Goal: Task Accomplishment & Management: Use online tool/utility

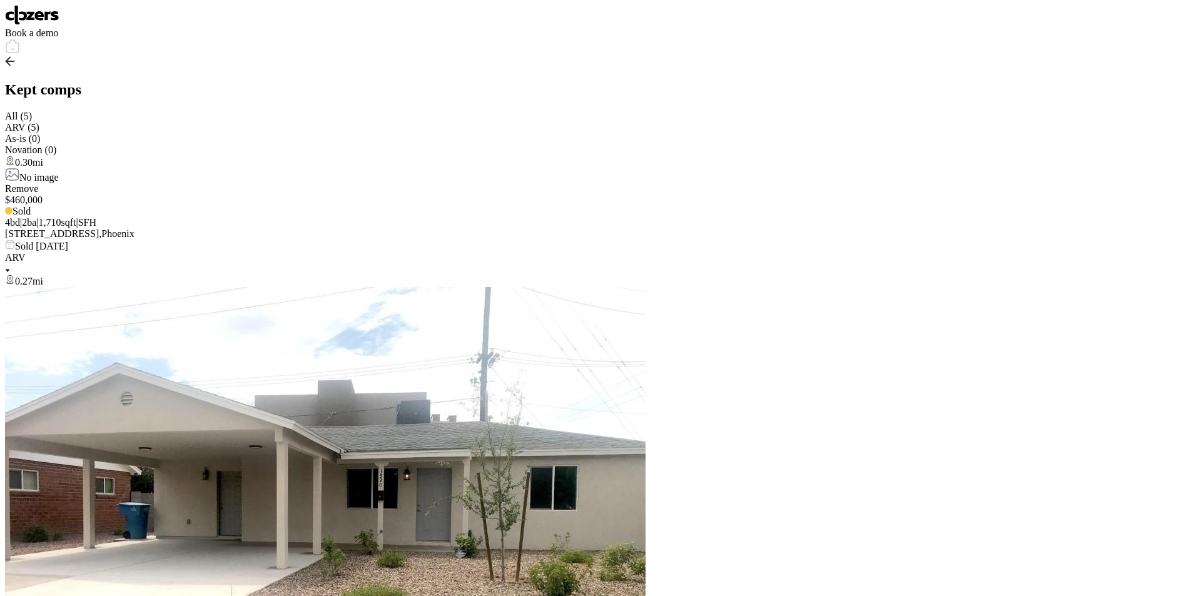
click at [31, 21] on img at bounding box center [32, 15] width 54 height 20
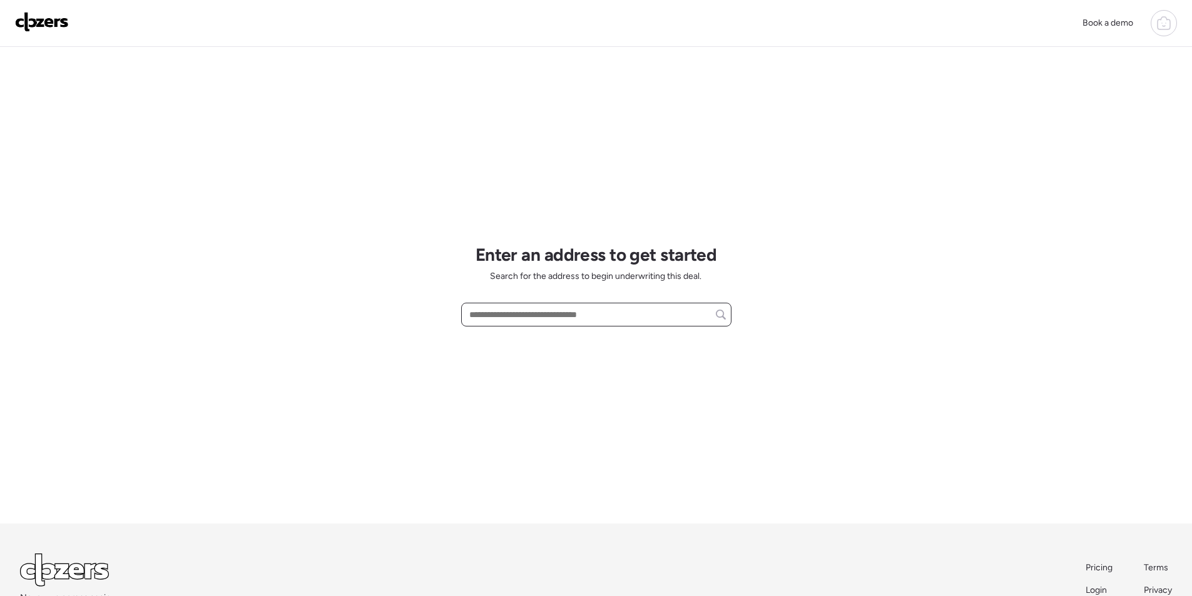
click at [514, 318] on input "text" at bounding box center [596, 315] width 259 height 18
paste input "**********"
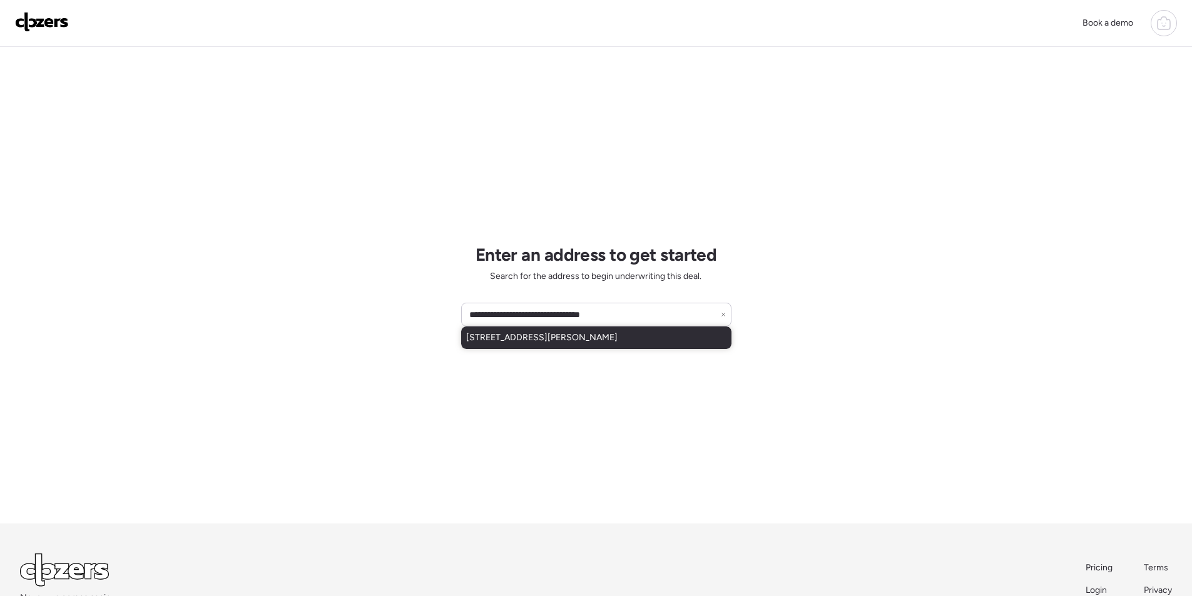
click at [602, 333] on span "430 W Dobbins Rd, Phoenix, AZ, 85041" at bounding box center [541, 338] width 151 height 13
type input "**********"
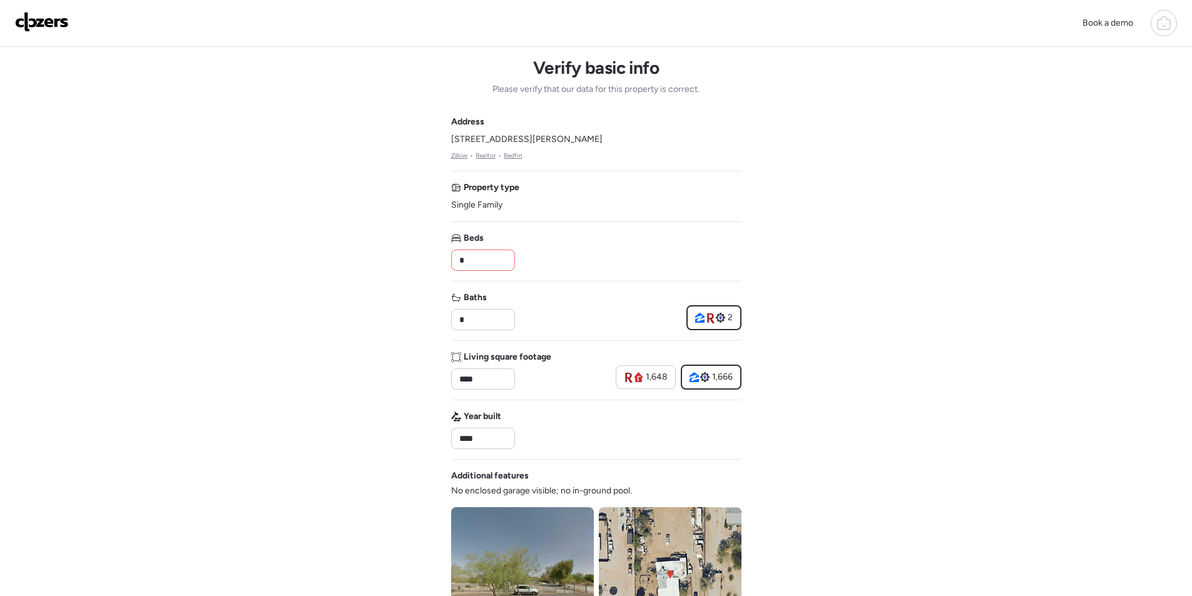
click at [487, 270] on div "*" at bounding box center [483, 260] width 64 height 21
click at [485, 257] on input "*" at bounding box center [483, 260] width 53 height 18
type input "*"
click at [549, 261] on div "Beds *" at bounding box center [596, 251] width 290 height 39
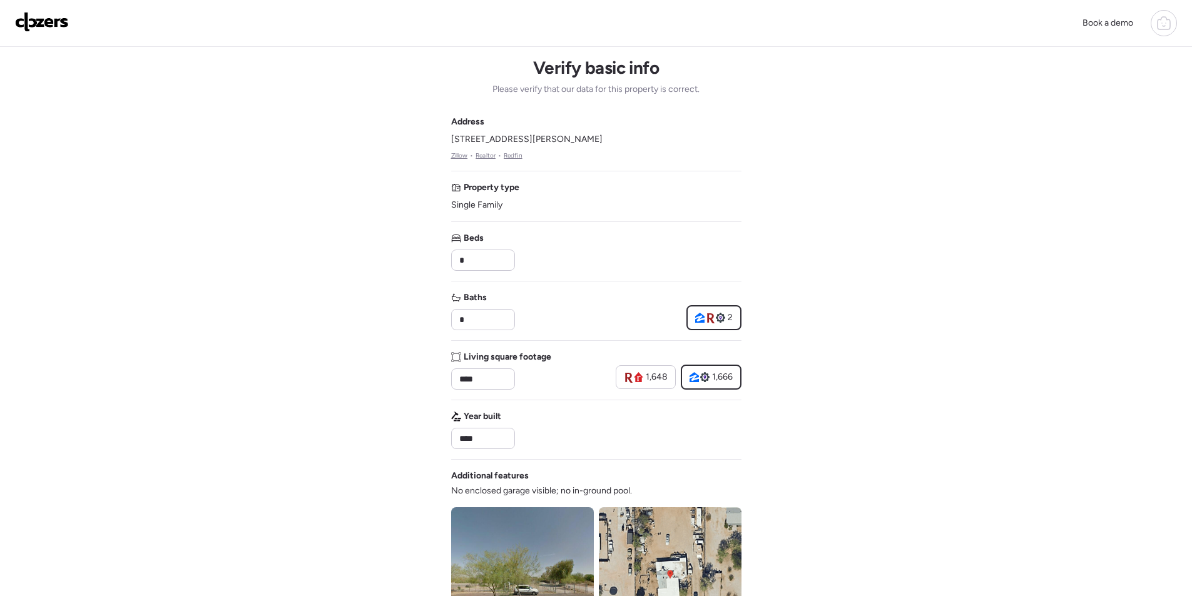
scroll to position [375, 0]
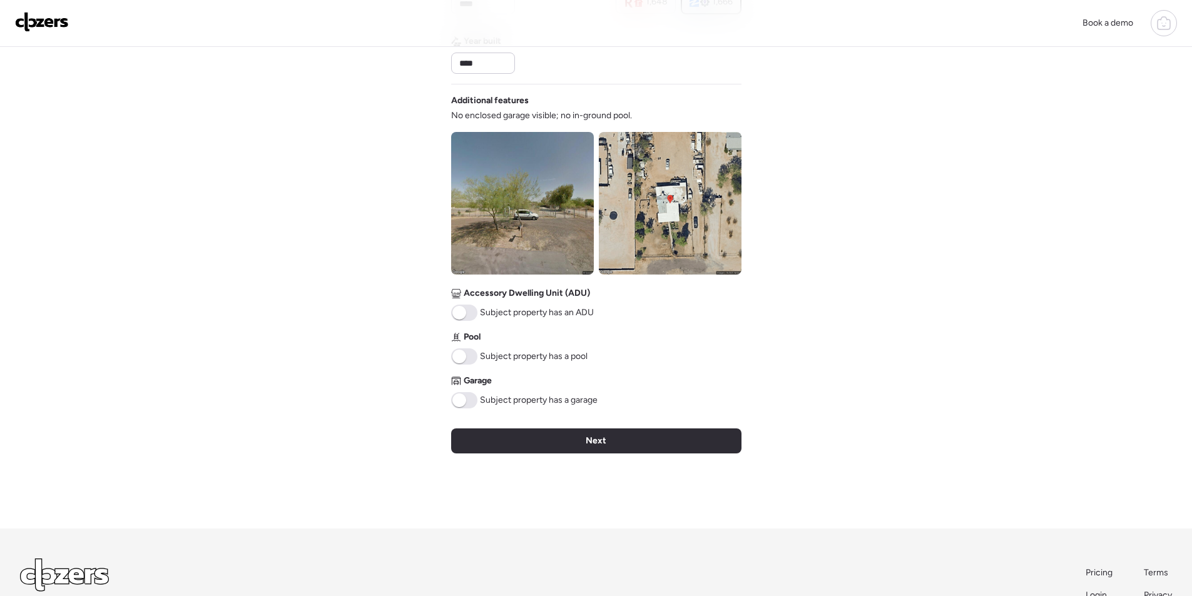
click at [554, 430] on div "Next" at bounding box center [596, 441] width 290 height 25
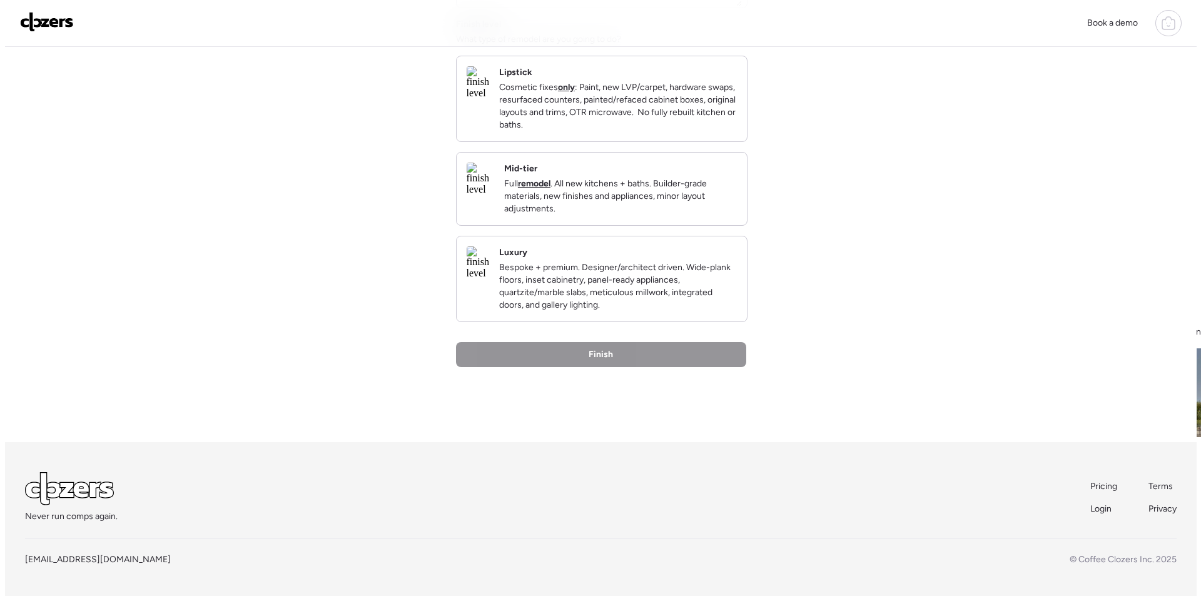
scroll to position [0, 0]
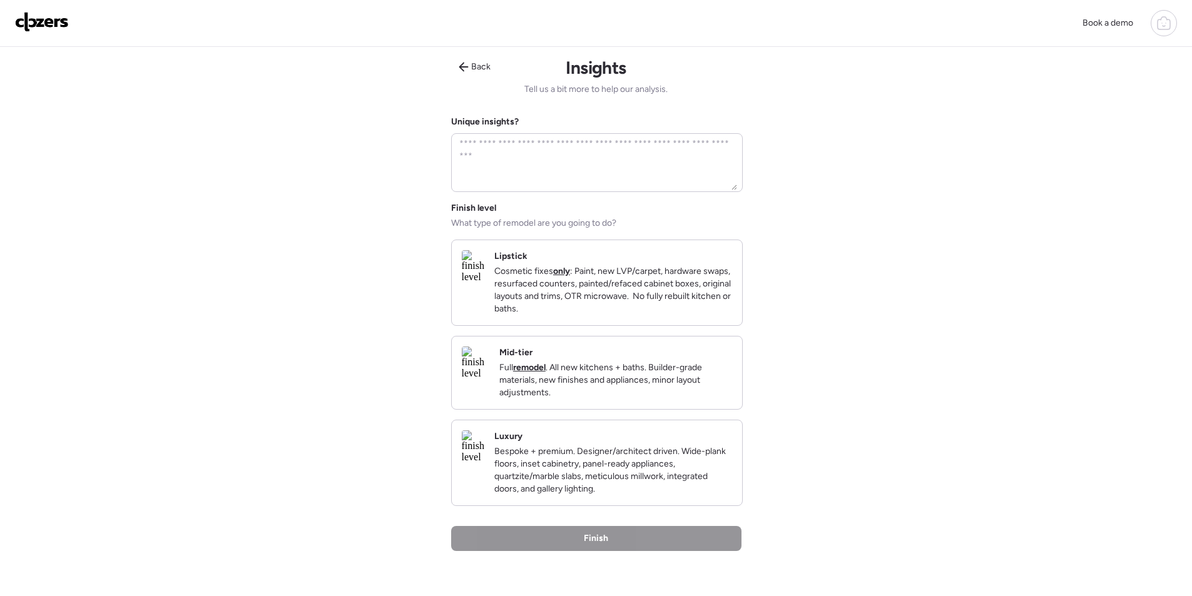
click at [668, 376] on p "Full remodel . All new kitchens + baths. Builder-grade materials, new finishes …" at bounding box center [615, 381] width 233 height 38
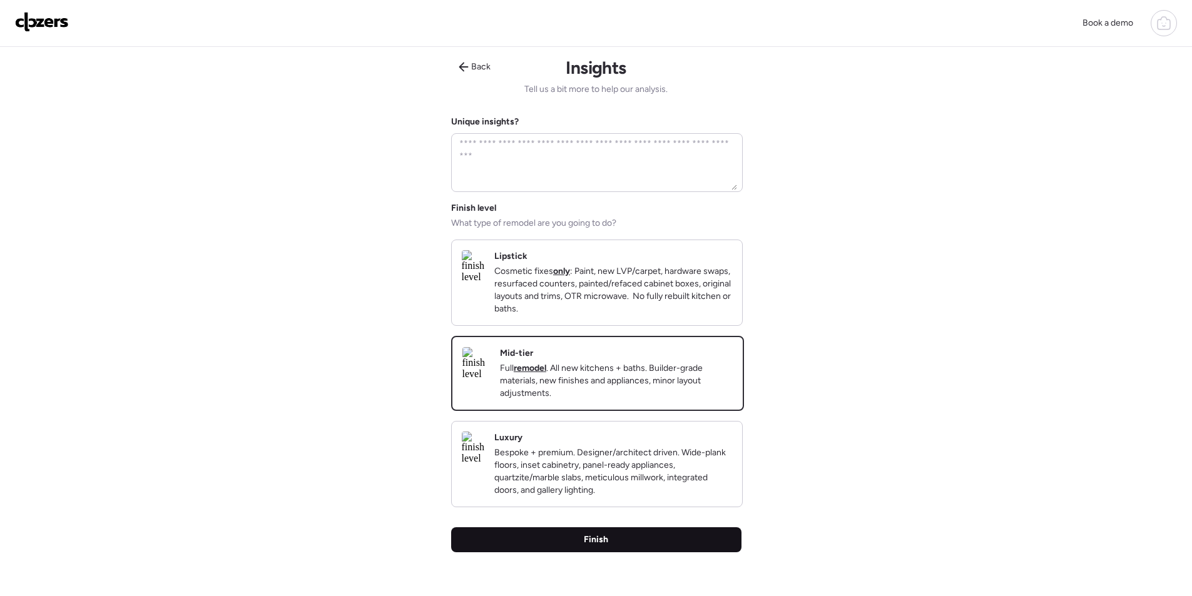
click at [639, 552] on div "Finish" at bounding box center [596, 539] width 290 height 25
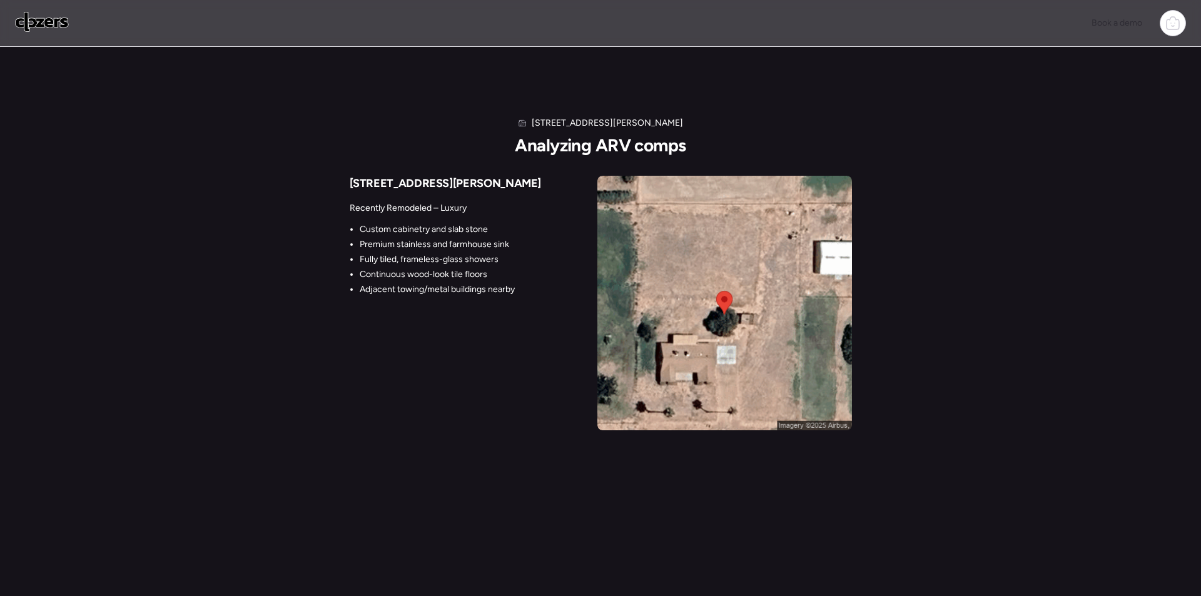
click at [459, 238] on ul "Custom cabinetry and slab stone Premium stainless and farmhouse sink Fully tile…" at bounding box center [432, 259] width 165 height 73
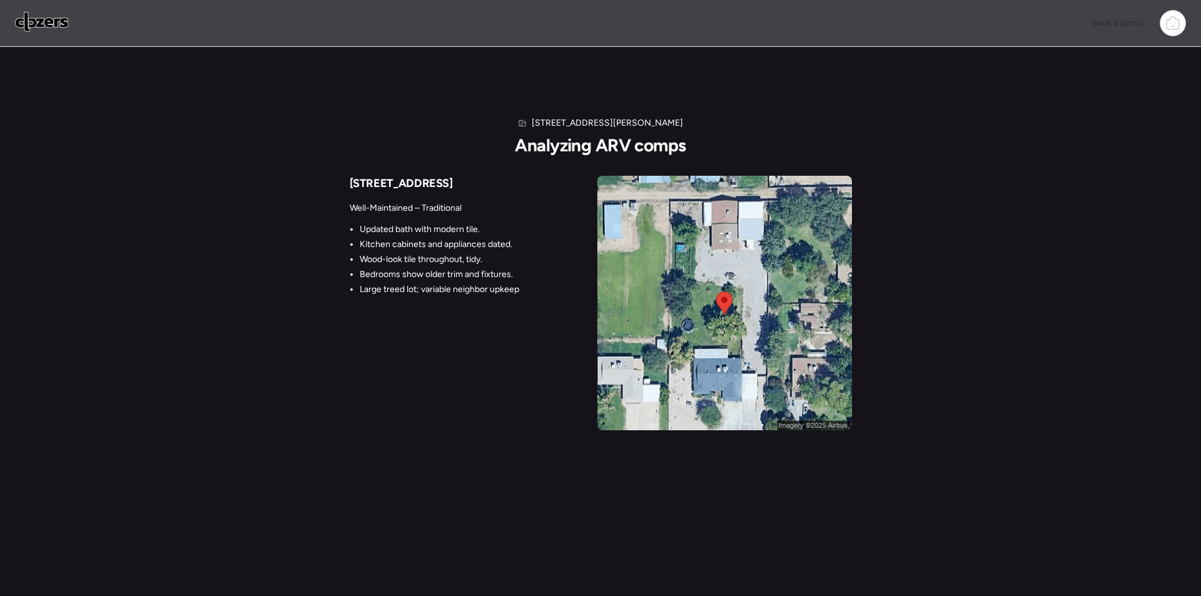
click at [447, 220] on div "Well-Maintained – Traditional Updated bath with modern tile. Kitchen cabinets a…" at bounding box center [435, 245] width 170 height 105
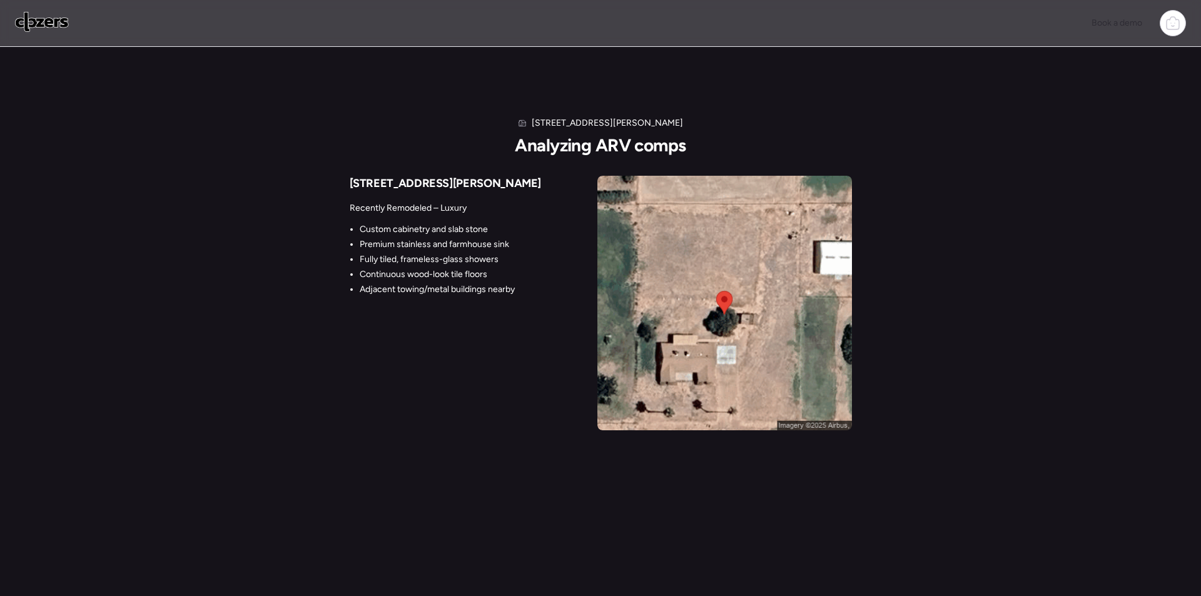
click at [446, 166] on div "430 W Dobbins Rd Analyzing ARV comps 19320 W Melvin St Recently Remodeled – Lux…" at bounding box center [601, 273] width 502 height 313
click at [452, 221] on div "Recently Remodeled – Luxury Custom cabinetry and slab stone Premium stainless a…" at bounding box center [432, 245] width 165 height 105
click at [692, 231] on img at bounding box center [724, 303] width 255 height 255
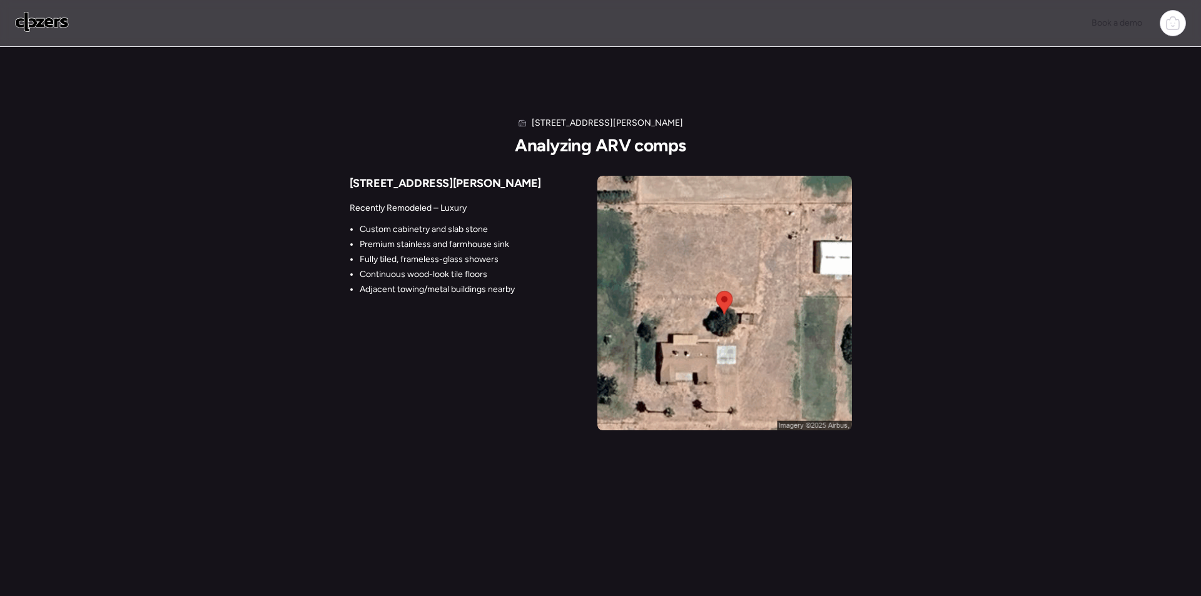
click at [483, 297] on div "Recently Remodeled – Luxury Custom cabinetry and slab stone Premium stainless a…" at bounding box center [432, 245] width 165 height 105
click at [456, 264] on li "Fully tiled, frameless-glass showers" at bounding box center [437, 259] width 155 height 13
click at [551, 138] on h2 "Analyzing ARV comps" at bounding box center [600, 145] width 171 height 21
click at [549, 140] on h2 "Analyzing ARV comps" at bounding box center [600, 145] width 171 height 21
click at [548, 141] on h2 "Analyzing ARV comps" at bounding box center [600, 145] width 171 height 21
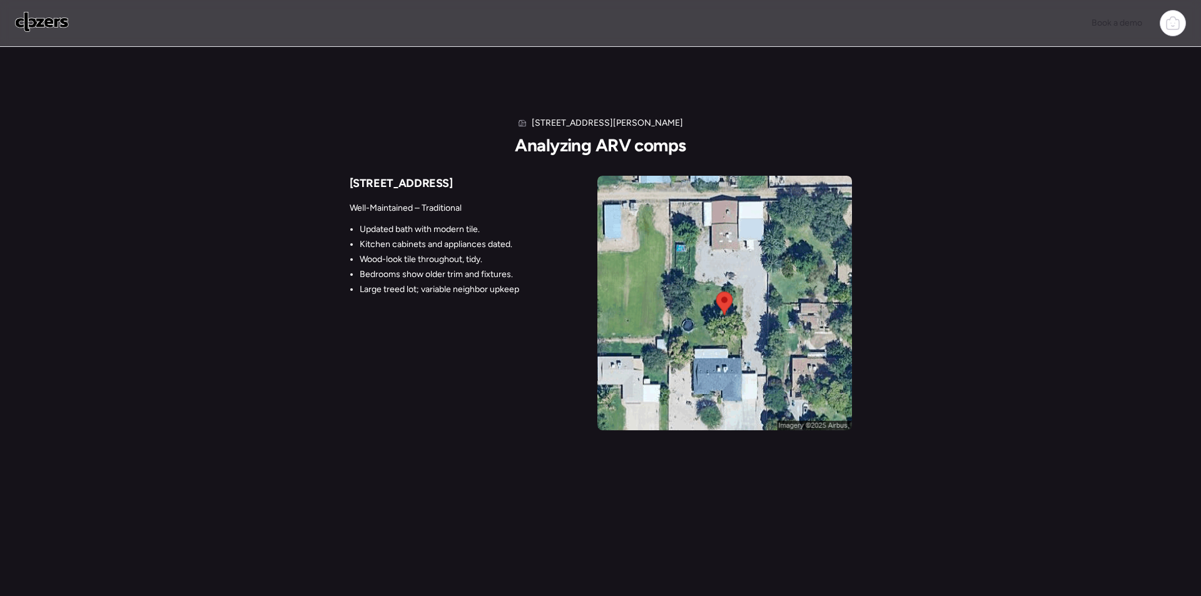
click at [591, 284] on div "4212 W Tierra Buena Ln Well-Maintained – Traditional Updated bath with modern t…" at bounding box center [601, 303] width 502 height 255
click at [402, 275] on li "Bedrooms show older trim and fixtures." at bounding box center [440, 274] width 160 height 13
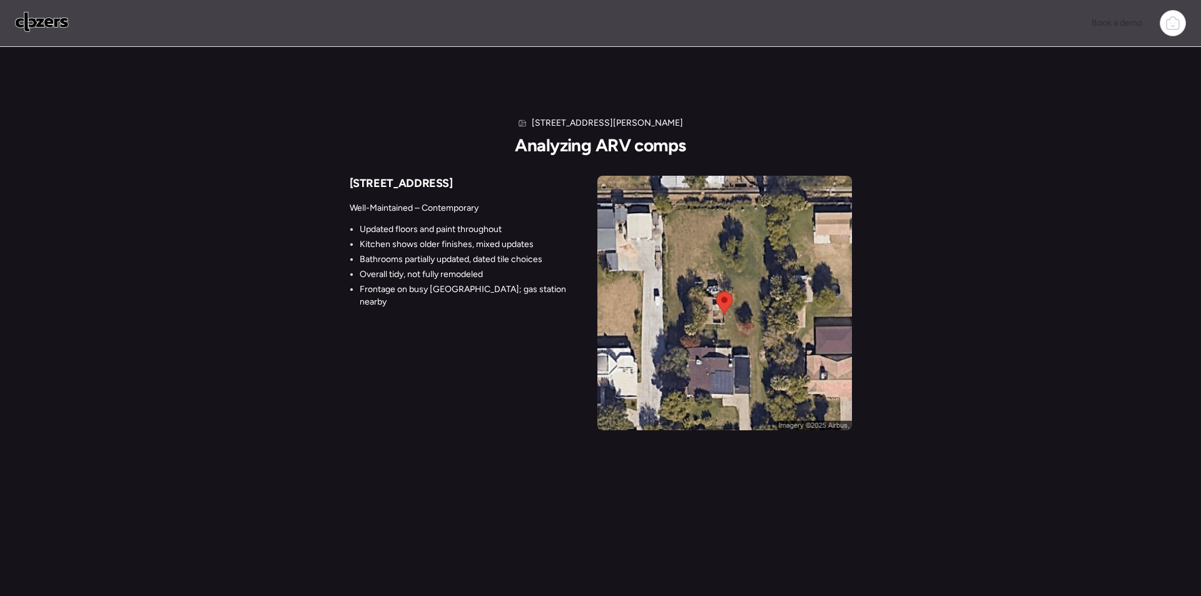
click at [524, 146] on h2 "Analyzing ARV comps" at bounding box center [600, 145] width 171 height 21
click at [1059, 243] on div "430 W Dobbins Rd Analyzing ARV comps 6548 W Baseline Rd Well-Maintained – Conte…" at bounding box center [600, 249] width 1201 height 404
click at [1059, 242] on div "430 W Dobbins Rd Analyzing ARV comps 6548 W Baseline Rd Well-Maintained – Conte…" at bounding box center [600, 249] width 1201 height 404
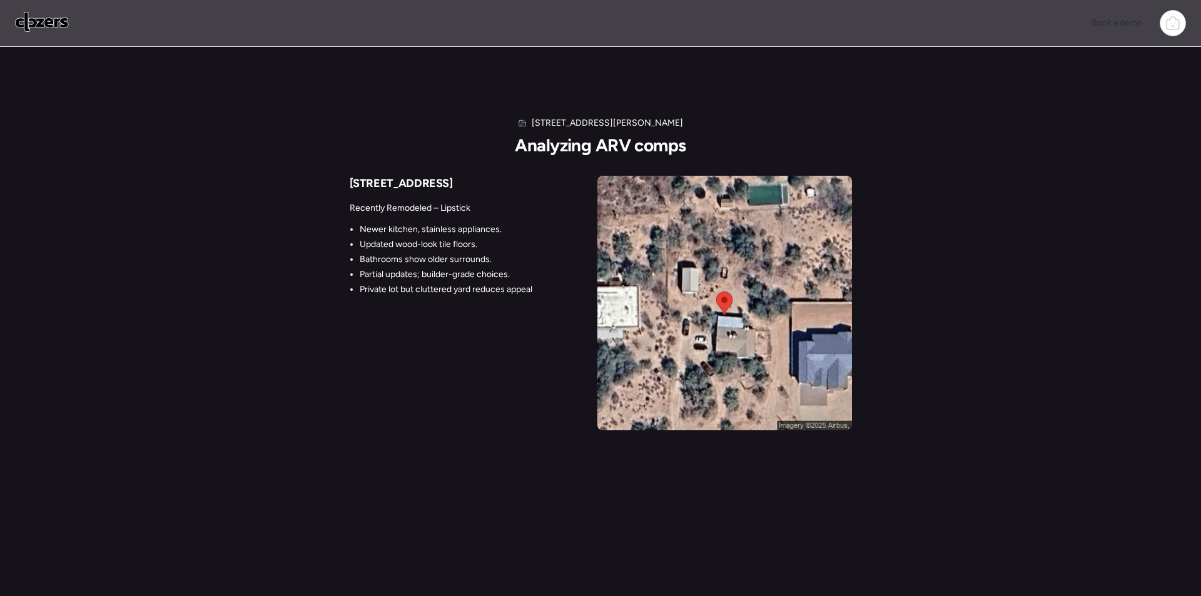
click at [425, 238] on ul "Newer kitchen, stainless appliances. Updated wood-look tile floors. Bathrooms s…" at bounding box center [441, 259] width 183 height 73
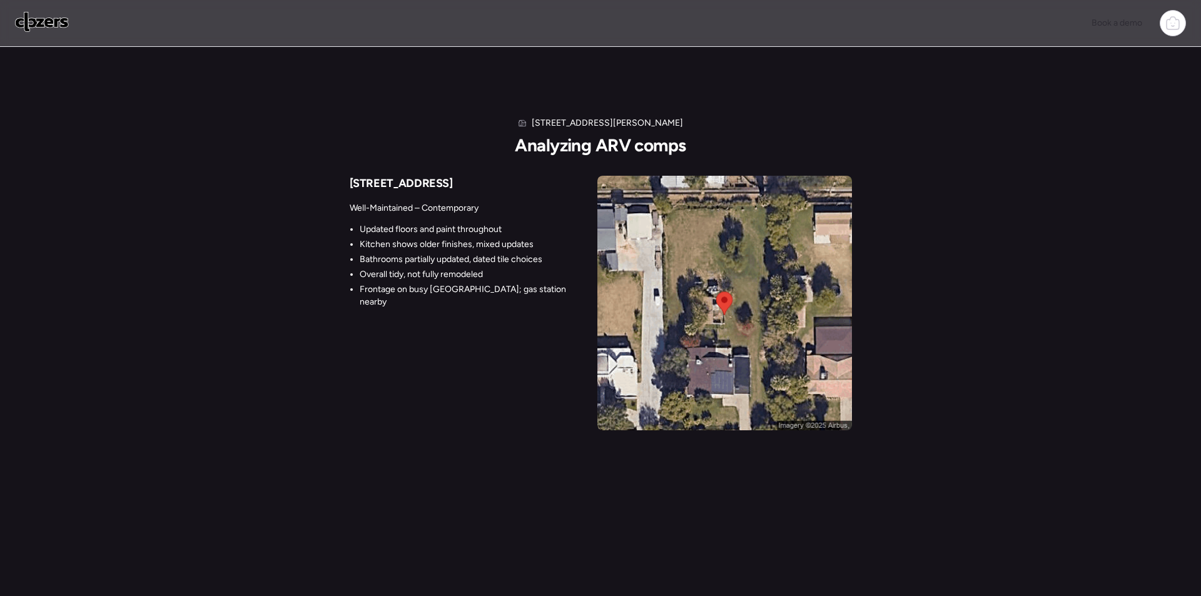
click at [638, 218] on img at bounding box center [724, 303] width 255 height 255
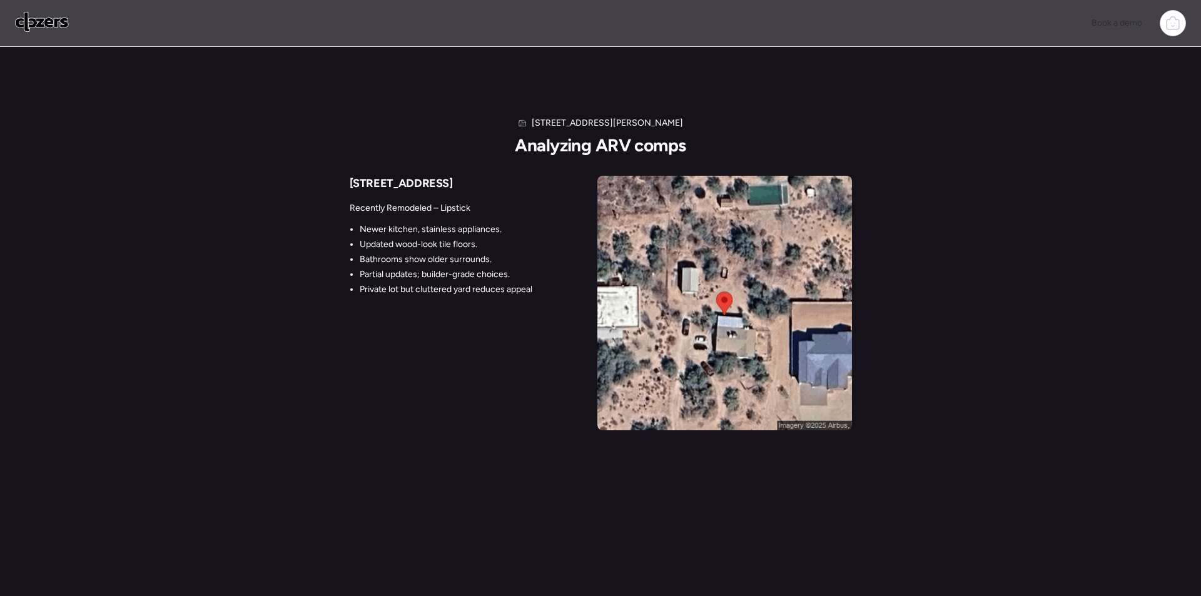
click at [567, 122] on div "430 W Dobbins Rd" at bounding box center [600, 123] width 165 height 13
click at [576, 144] on h2 "Analyzing ARV comps" at bounding box center [600, 145] width 171 height 21
click at [576, 143] on h2 "Analyzing ARV comps" at bounding box center [600, 145] width 171 height 21
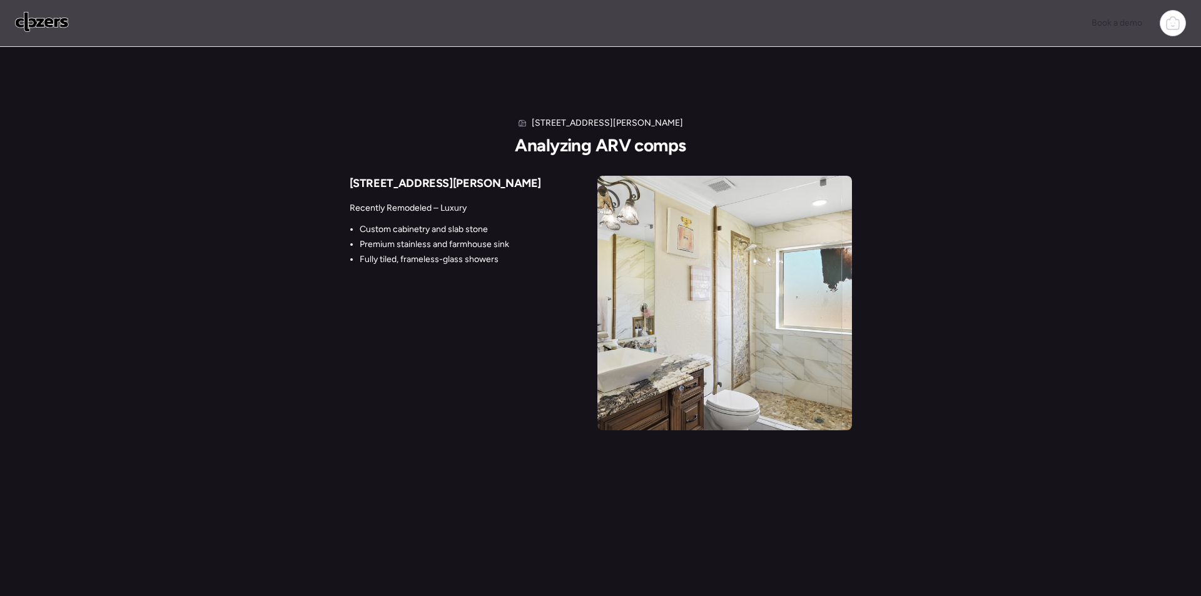
click at [440, 219] on div "Recently Remodeled – Luxury Custom cabinetry and slab stone Premium stainless a…" at bounding box center [432, 245] width 165 height 105
click at [452, 205] on p "Recently Remodeled – Luxury" at bounding box center [432, 208] width 165 height 13
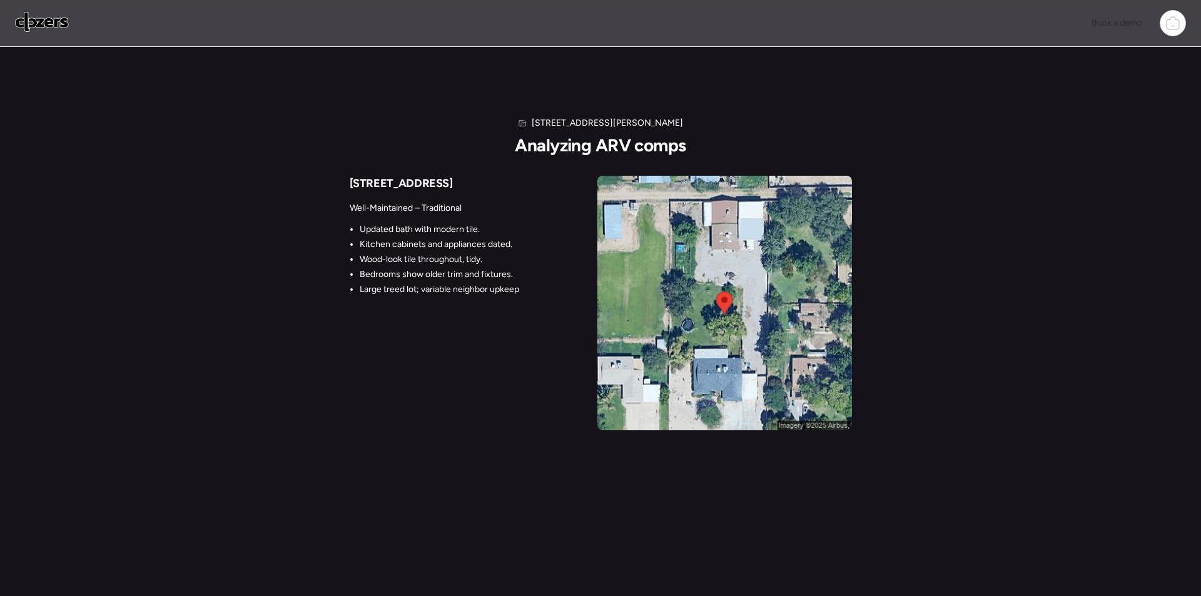
click at [510, 158] on div "430 W Dobbins Rd Analyzing ARV comps 4212 W Tierra Buena Ln Well-Maintained – T…" at bounding box center [601, 273] width 502 height 313
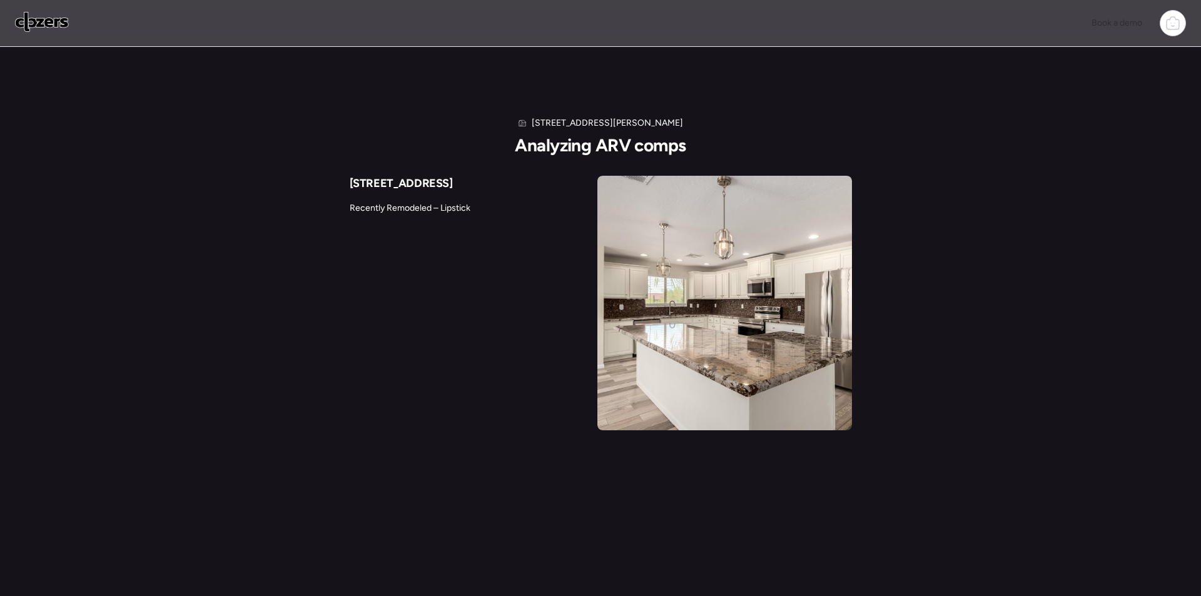
click at [577, 149] on h2 "Analyzing ARV comps" at bounding box center [600, 145] width 171 height 21
click at [577, 148] on h2 "Analyzing ARV comps" at bounding box center [600, 145] width 171 height 21
click at [644, 144] on h2 "Analyzing ARV comps" at bounding box center [600, 145] width 171 height 21
click at [668, 119] on div "430 W Dobbins Rd Analyzing ARV comps" at bounding box center [600, 136] width 171 height 39
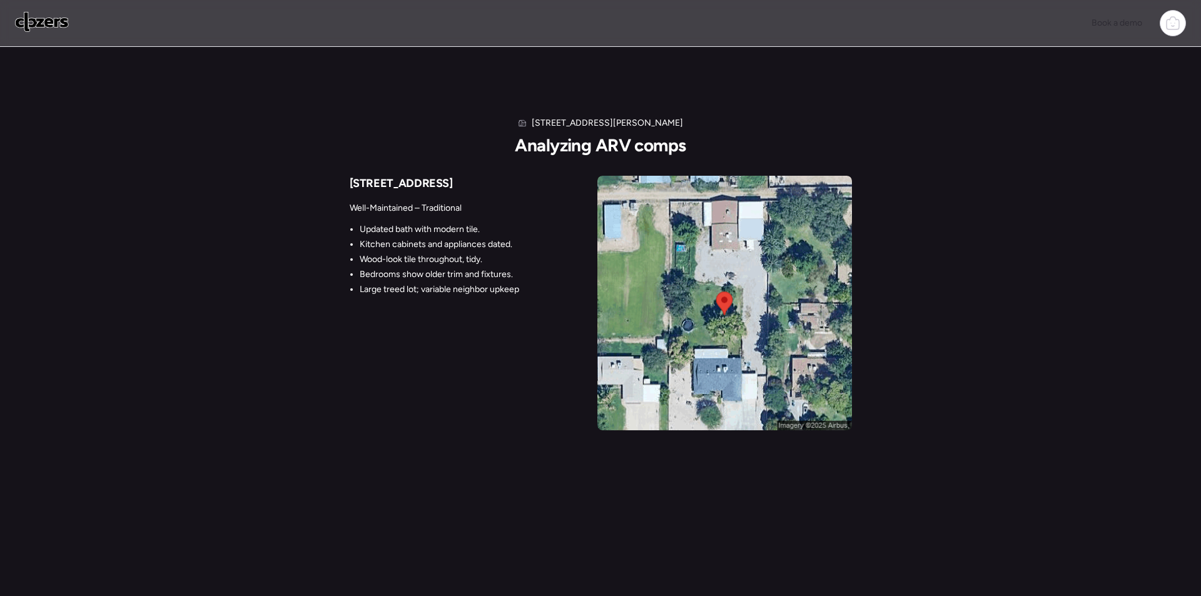
click at [56, 20] on img at bounding box center [42, 22] width 54 height 20
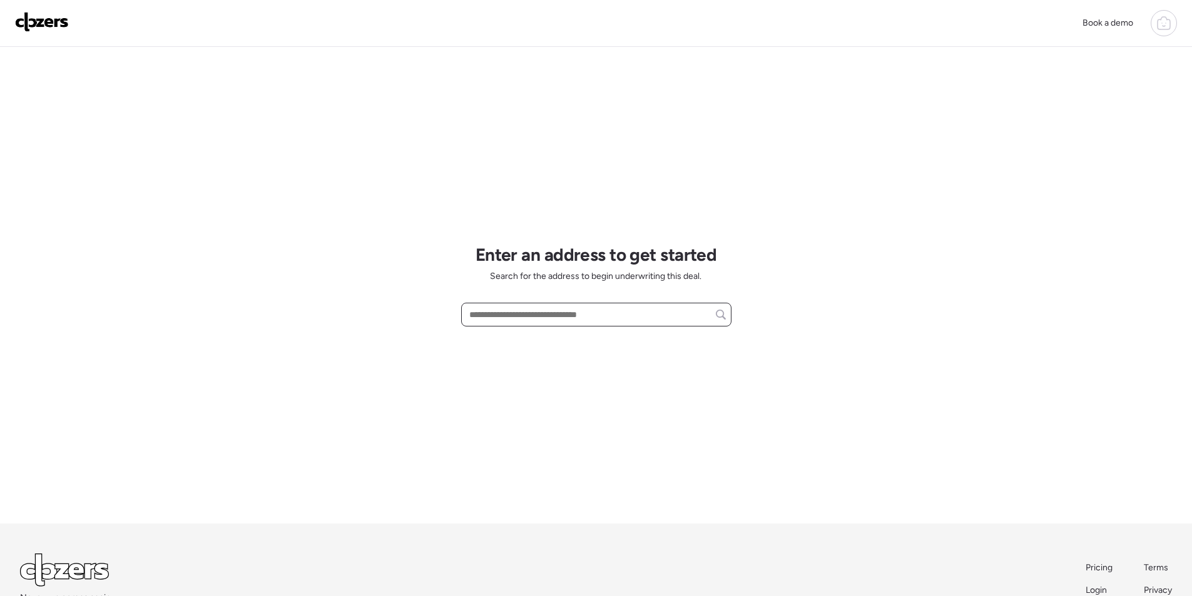
click at [532, 311] on input "text" at bounding box center [596, 315] width 259 height 18
paste input "**********"
click at [519, 320] on input "**********" at bounding box center [596, 315] width 259 height 18
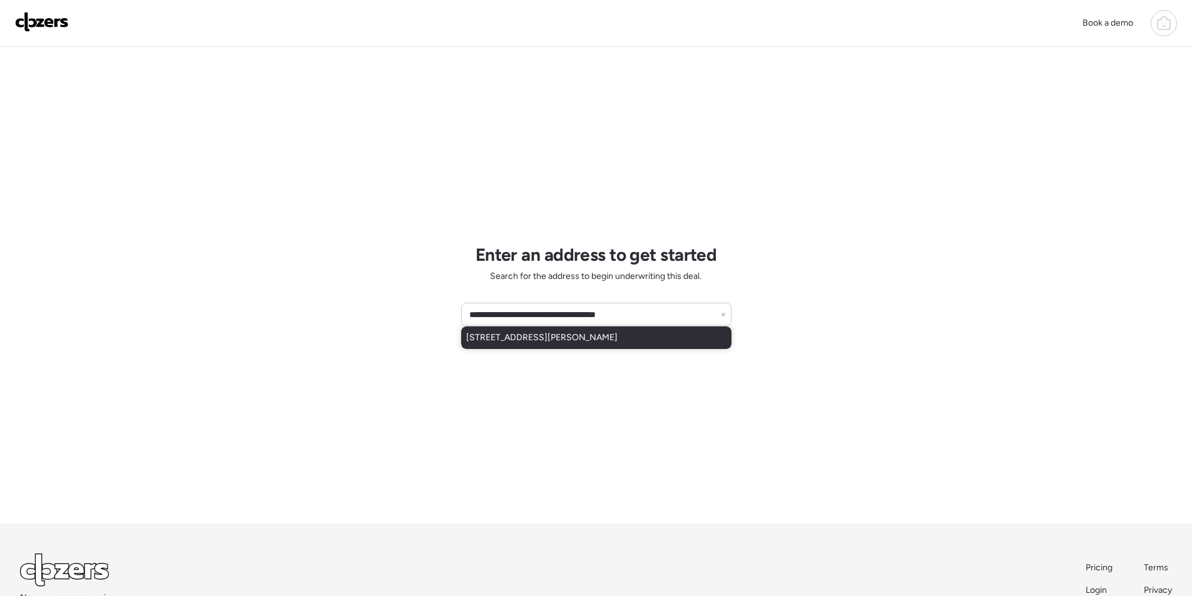
click at [512, 338] on span "527 E Tam Oshanter Dr, Phoenix, AZ, 85022" at bounding box center [541, 338] width 151 height 13
type input "**********"
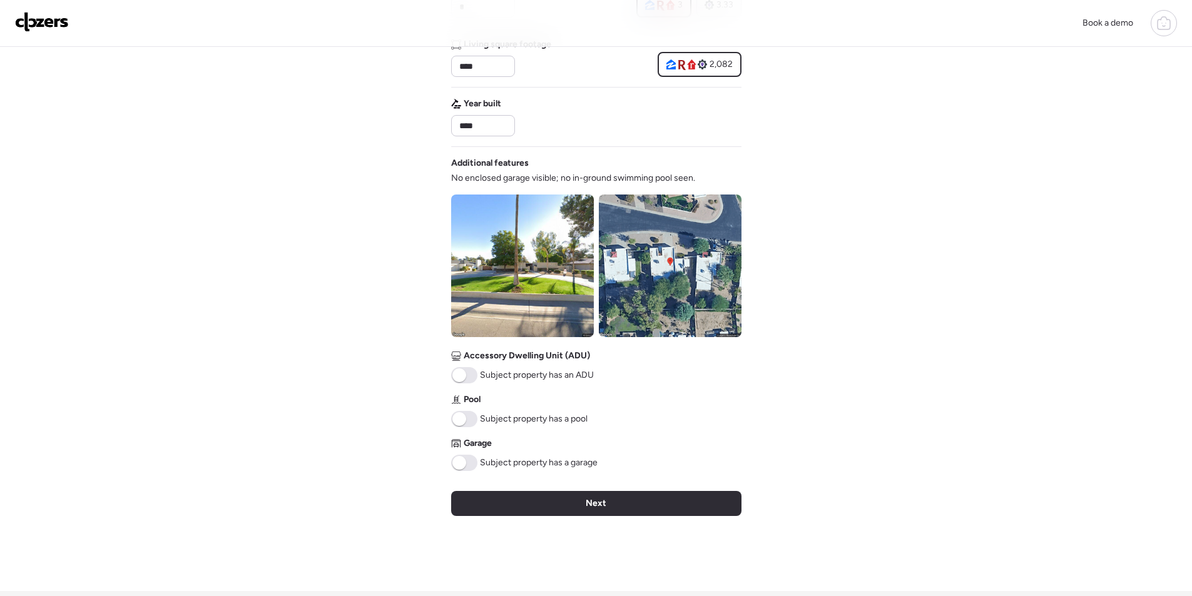
scroll to position [463, 0]
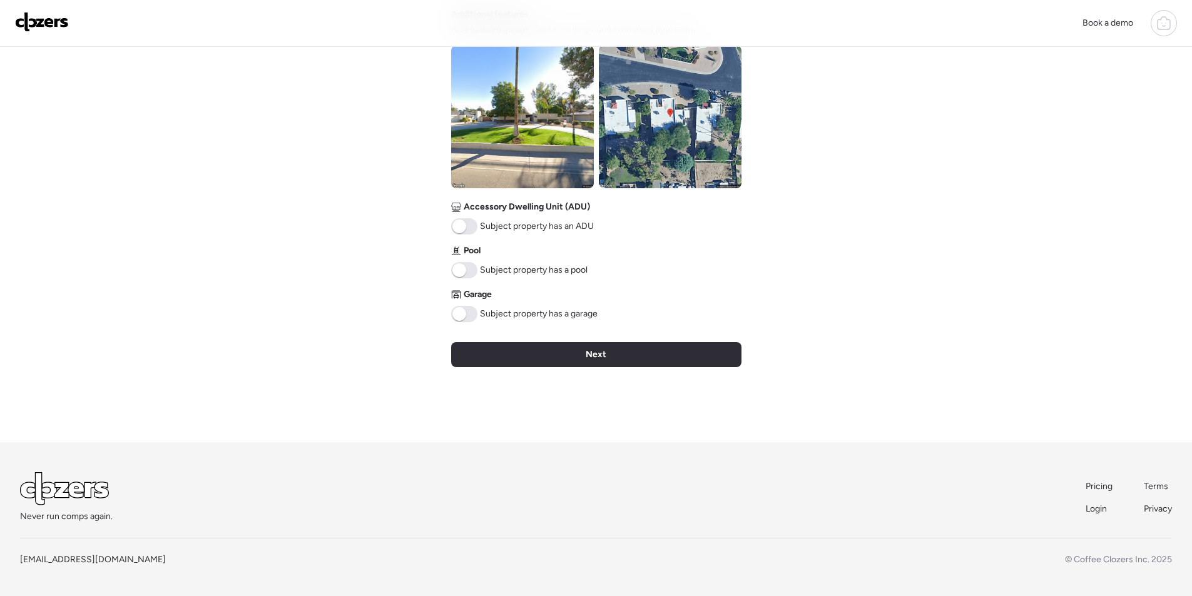
click at [473, 268] on span at bounding box center [464, 270] width 26 height 16
click at [466, 315] on span at bounding box center [464, 314] width 26 height 16
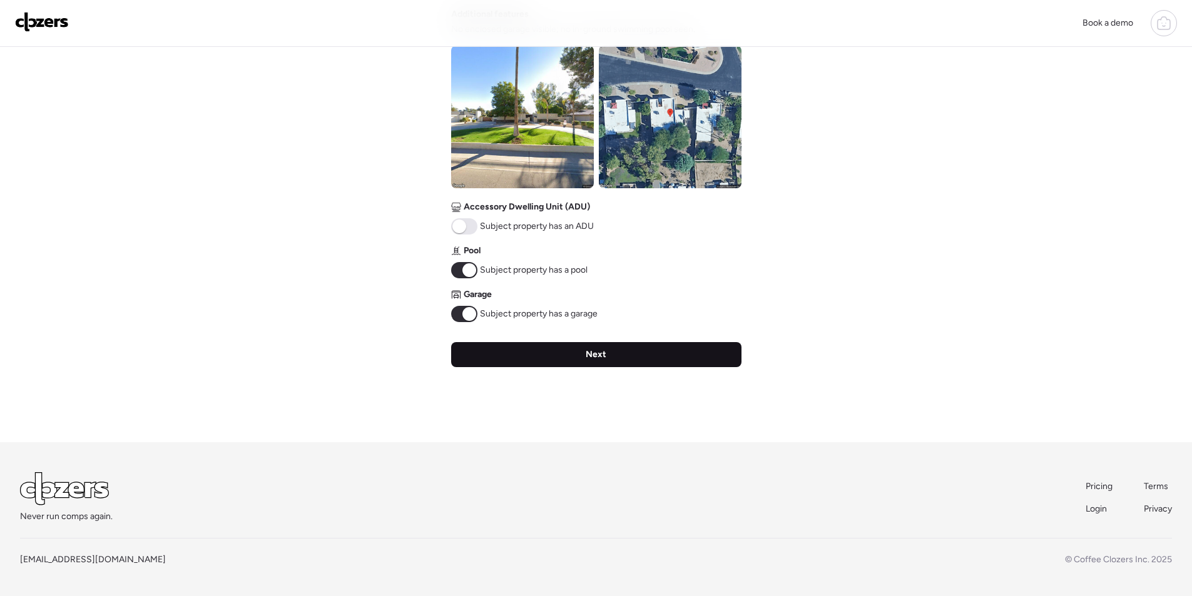
click at [554, 356] on div "Next" at bounding box center [596, 354] width 290 height 25
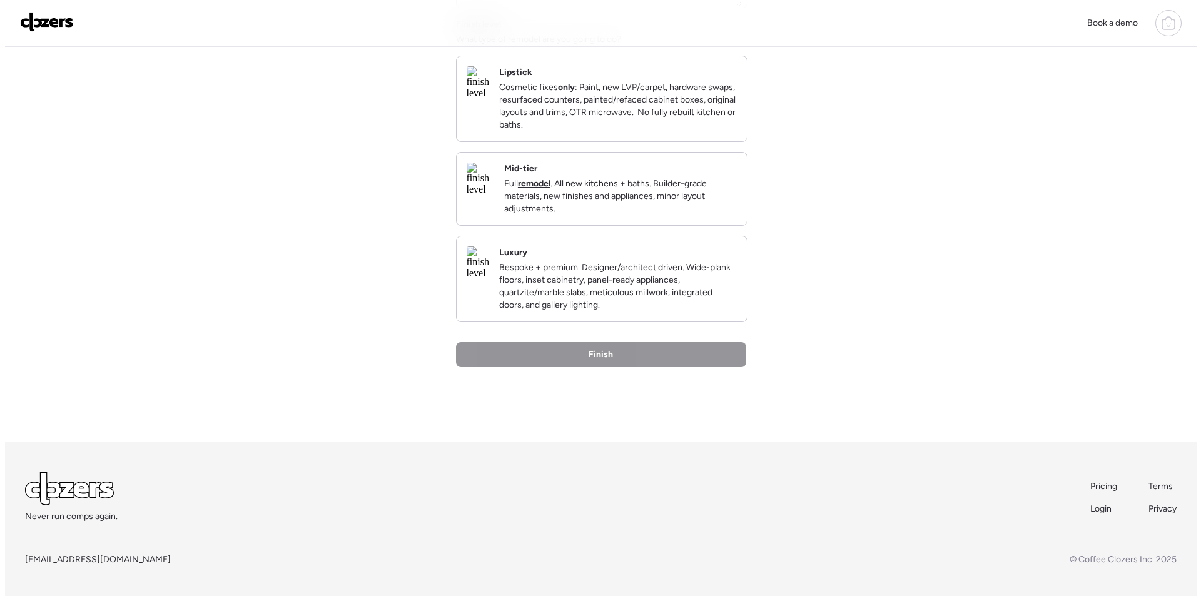
scroll to position [0, 0]
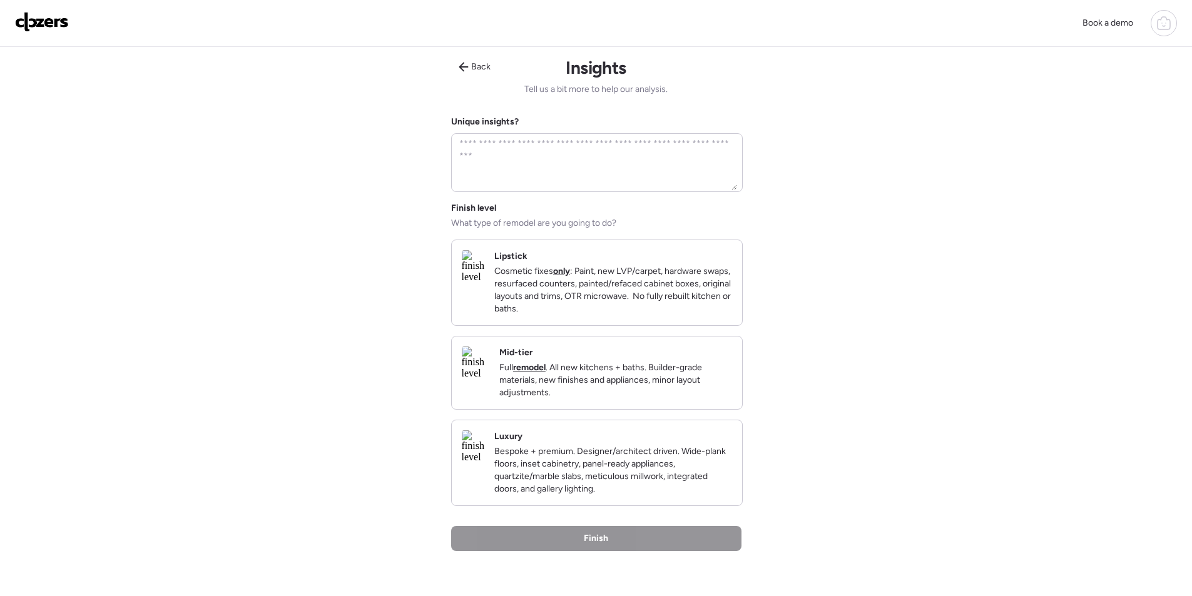
click at [685, 398] on p "Full remodel . All new kitchens + baths. Builder-grade materials, new finishes …" at bounding box center [615, 381] width 233 height 38
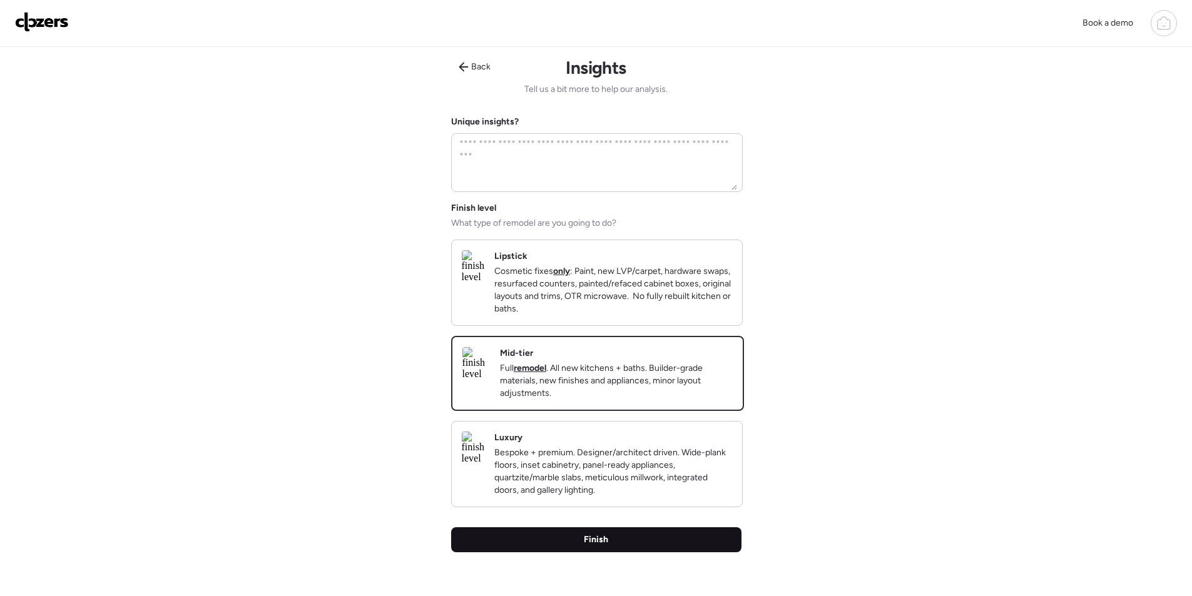
click at [647, 552] on div "Finish" at bounding box center [596, 539] width 290 height 25
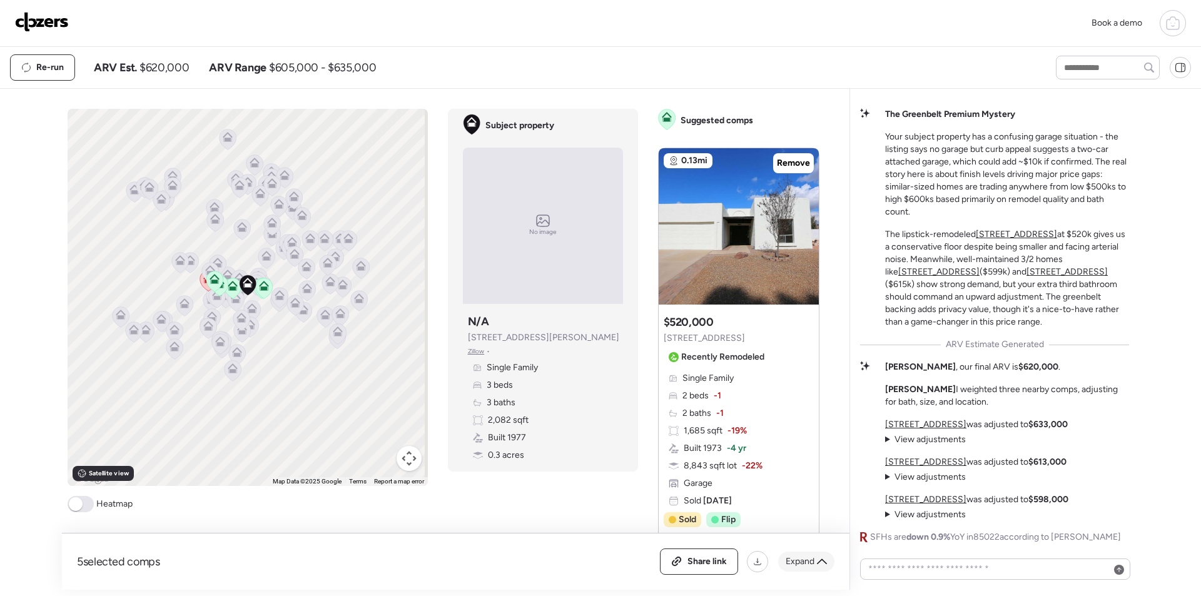
click at [818, 556] on div "Expand" at bounding box center [806, 562] width 56 height 20
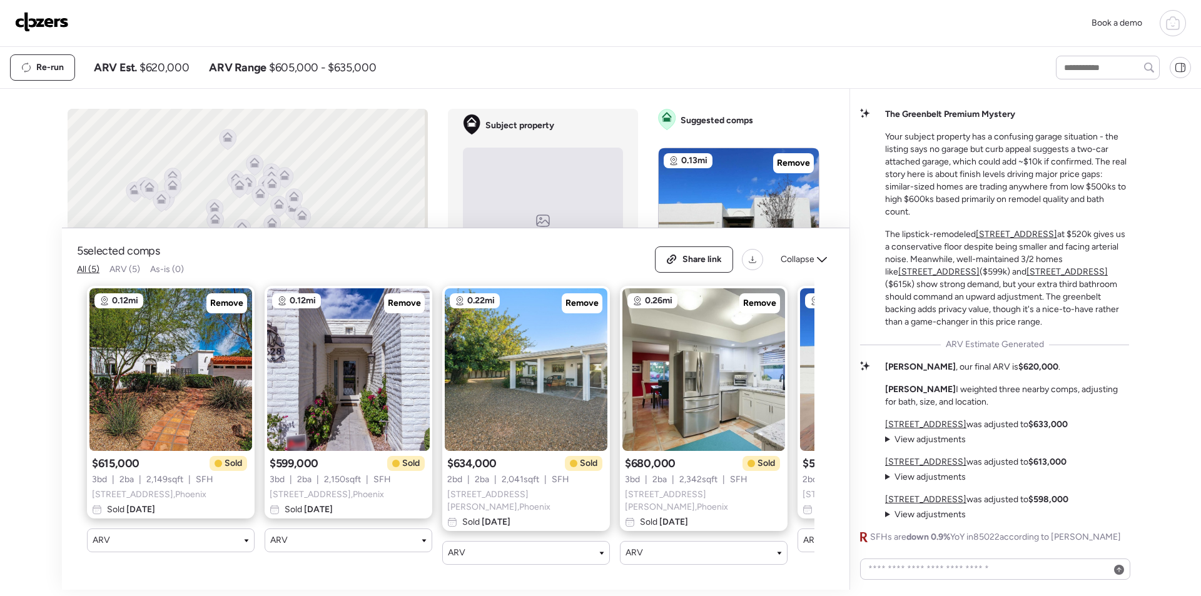
scroll to position [0, 161]
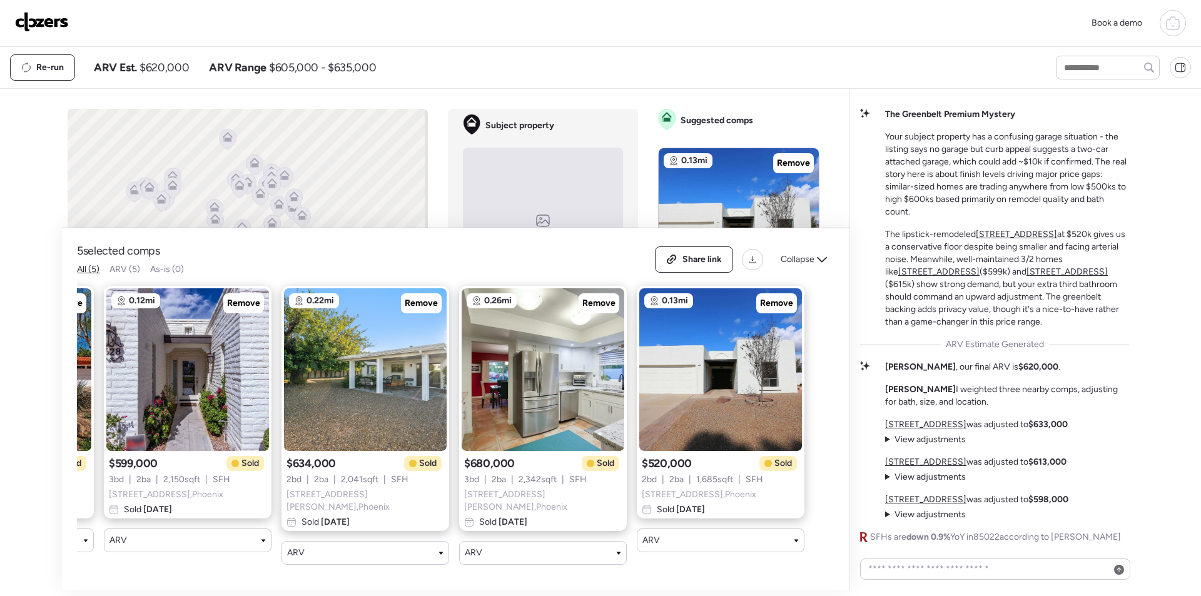
click at [800, 257] on span "Collapse" at bounding box center [798, 259] width 34 height 13
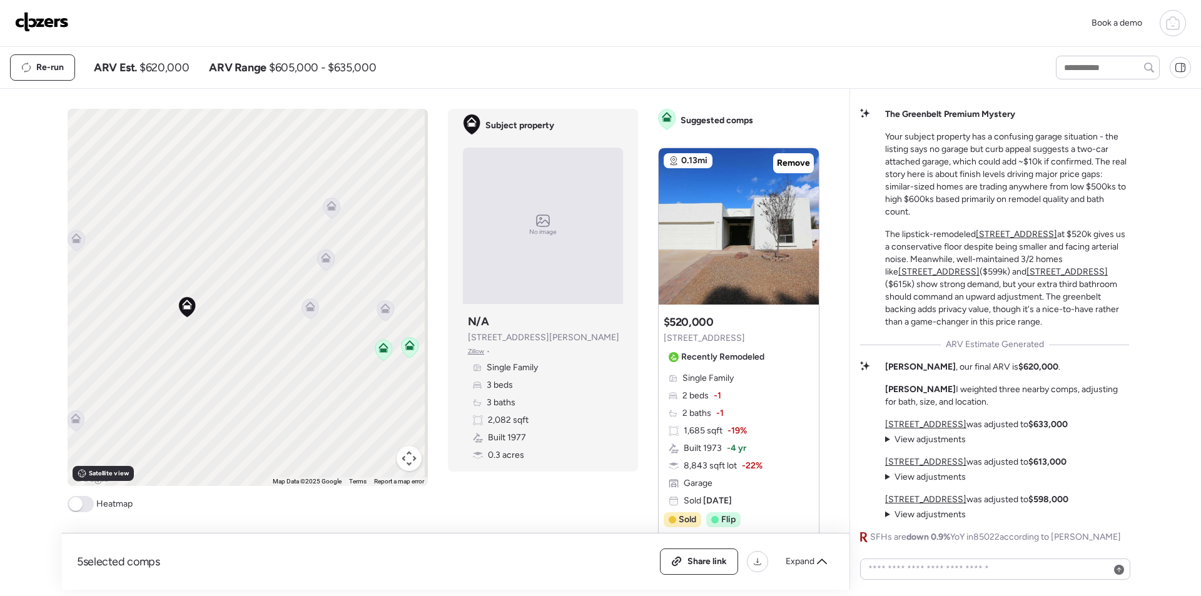
click at [309, 315] on icon at bounding box center [310, 308] width 17 height 21
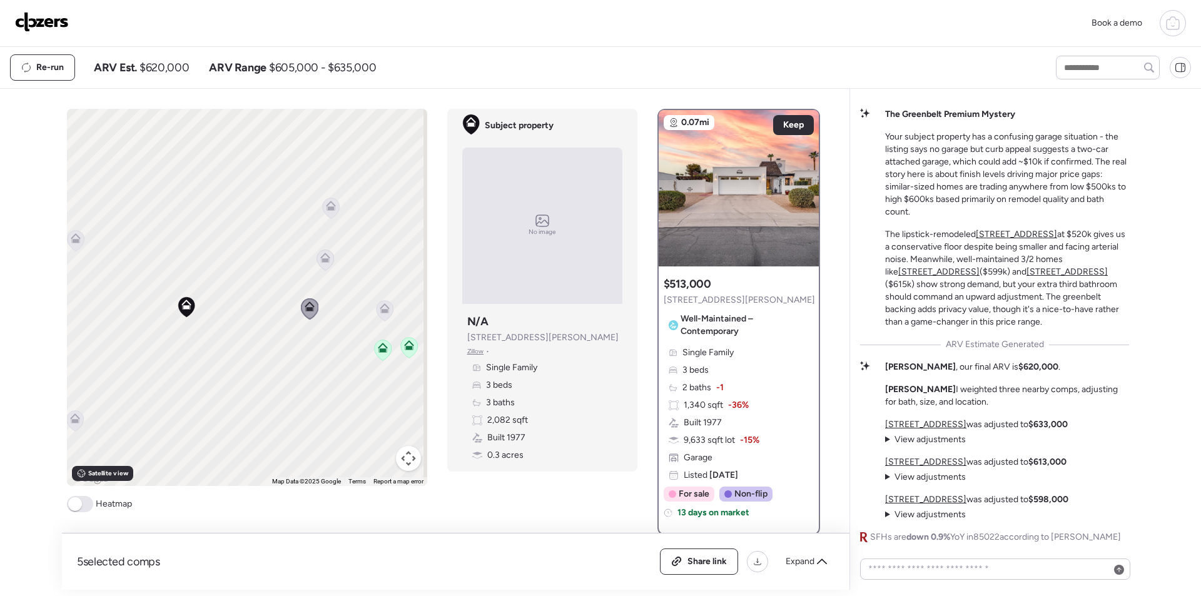
click at [320, 257] on icon at bounding box center [325, 258] width 10 height 10
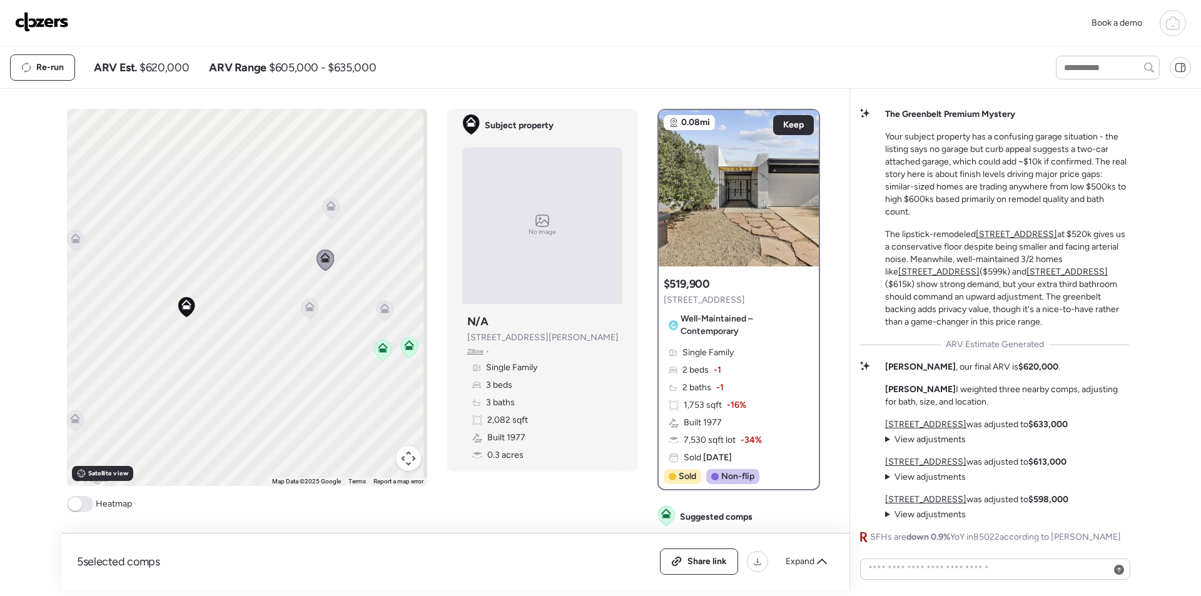
click at [327, 209] on icon at bounding box center [331, 208] width 8 height 4
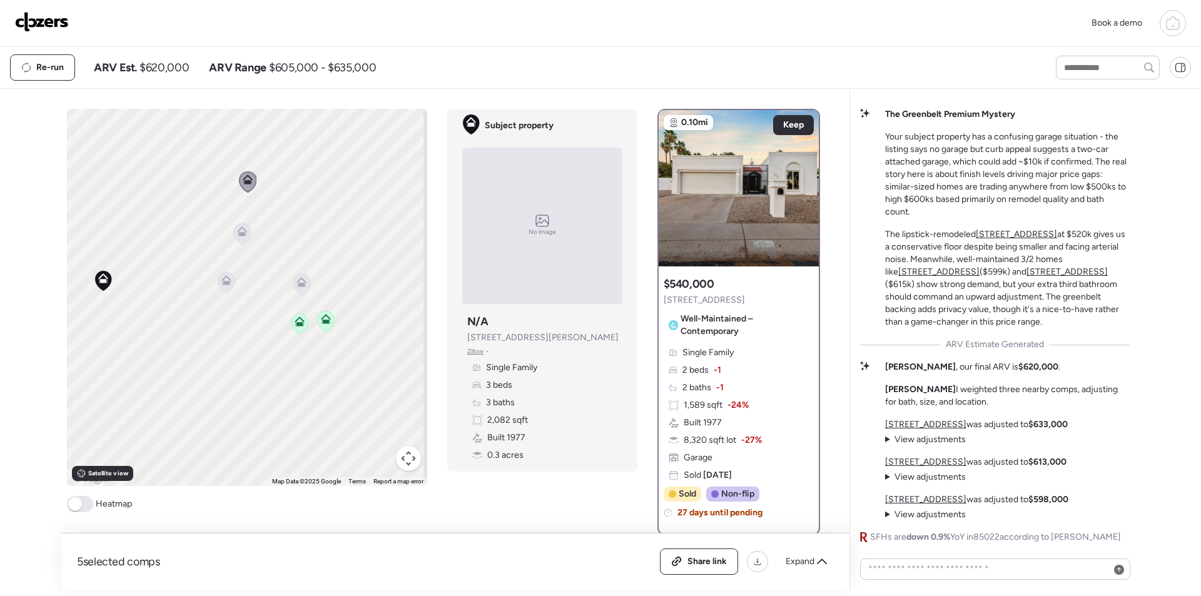
drag, startPoint x: 362, startPoint y: 248, endPoint x: 277, endPoint y: 220, distance: 89.4
click at [277, 220] on div "To activate drag with keyboard, press Alt + Enter. Once in keyboard drag state,…" at bounding box center [247, 297] width 360 height 377
click at [299, 276] on icon at bounding box center [301, 279] width 10 height 10
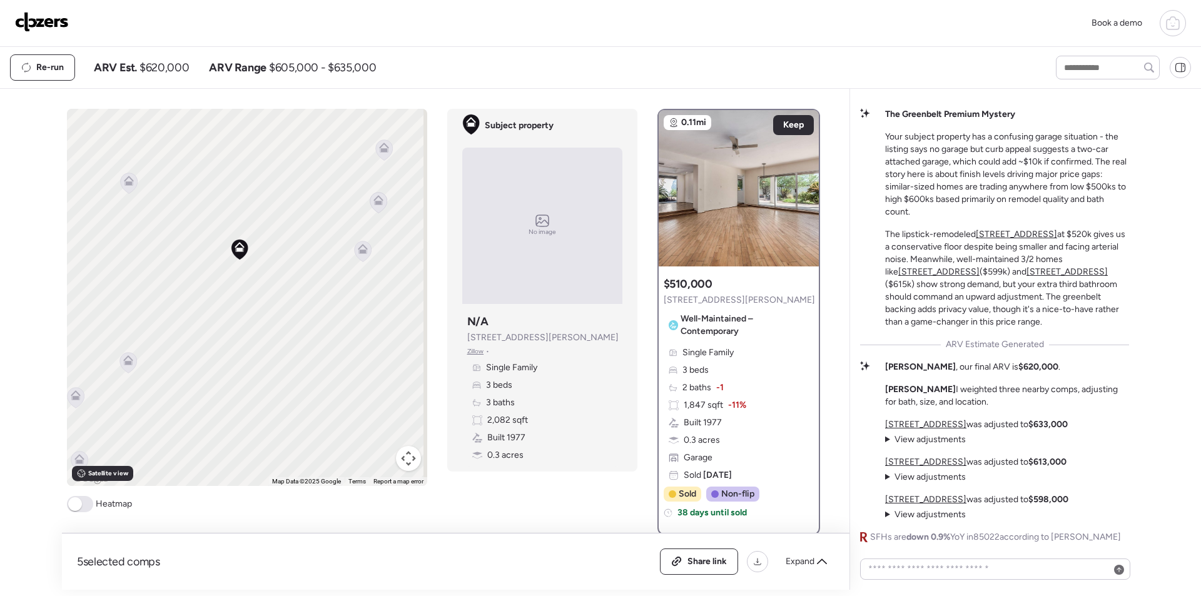
drag, startPoint x: 233, startPoint y: 320, endPoint x: 343, endPoint y: 296, distance: 112.6
click at [343, 296] on div "To activate drag with keyboard, press Alt + Enter. Once in keyboard drag state,…" at bounding box center [247, 297] width 360 height 377
drag, startPoint x: 227, startPoint y: 270, endPoint x: 245, endPoint y: 285, distance: 24.0
click at [307, 317] on div "To activate drag with keyboard, press Alt + Enter. Once in keyboard drag state,…" at bounding box center [247, 297] width 360 height 377
click at [206, 231] on icon at bounding box center [208, 228] width 17 height 21
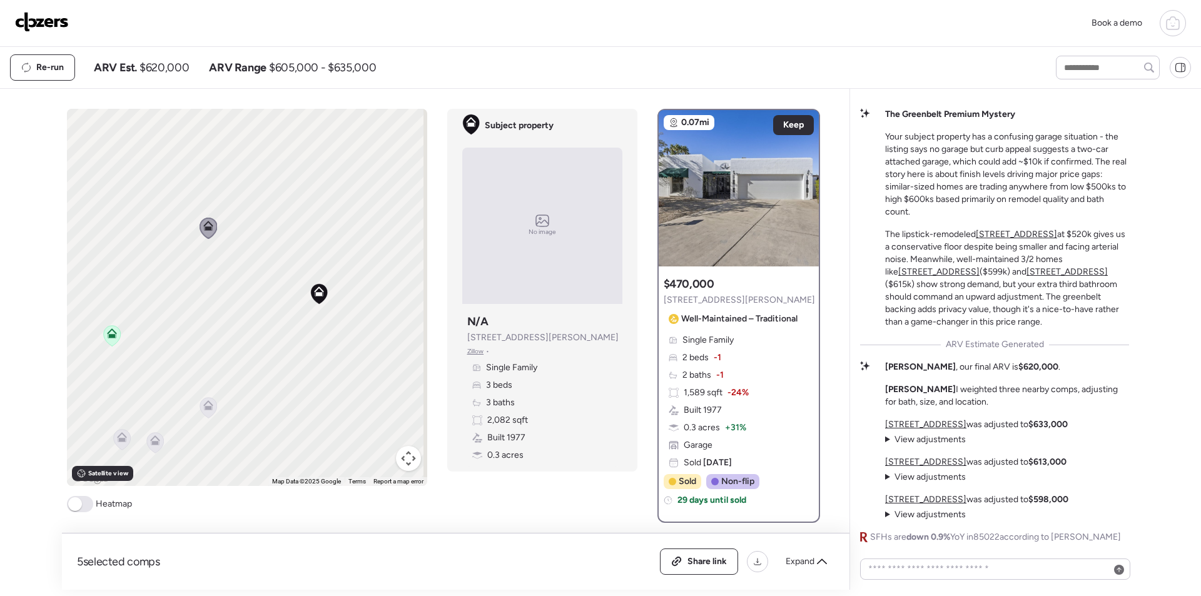
click at [204, 406] on icon at bounding box center [208, 405] width 10 height 10
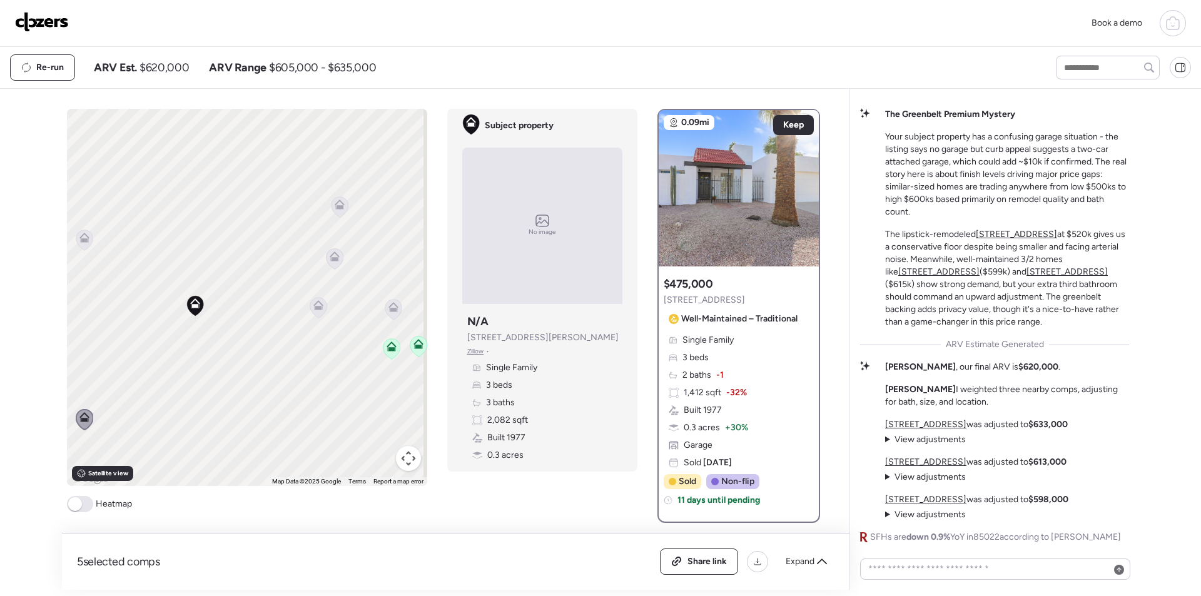
drag, startPoint x: 316, startPoint y: 243, endPoint x: 190, endPoint y: 256, distance: 126.4
click at [190, 256] on div "To activate drag with keyboard, press Alt + Enter. Once in keyboard drag state,…" at bounding box center [247, 297] width 360 height 377
drag, startPoint x: 286, startPoint y: 292, endPoint x: 251, endPoint y: 175, distance: 122.1
click at [236, 157] on div "To activate drag with keyboard, press Alt + Enter. Once in keyboard drag state,…" at bounding box center [247, 297] width 360 height 377
drag, startPoint x: 258, startPoint y: 301, endPoint x: 355, endPoint y: 159, distance: 172.0
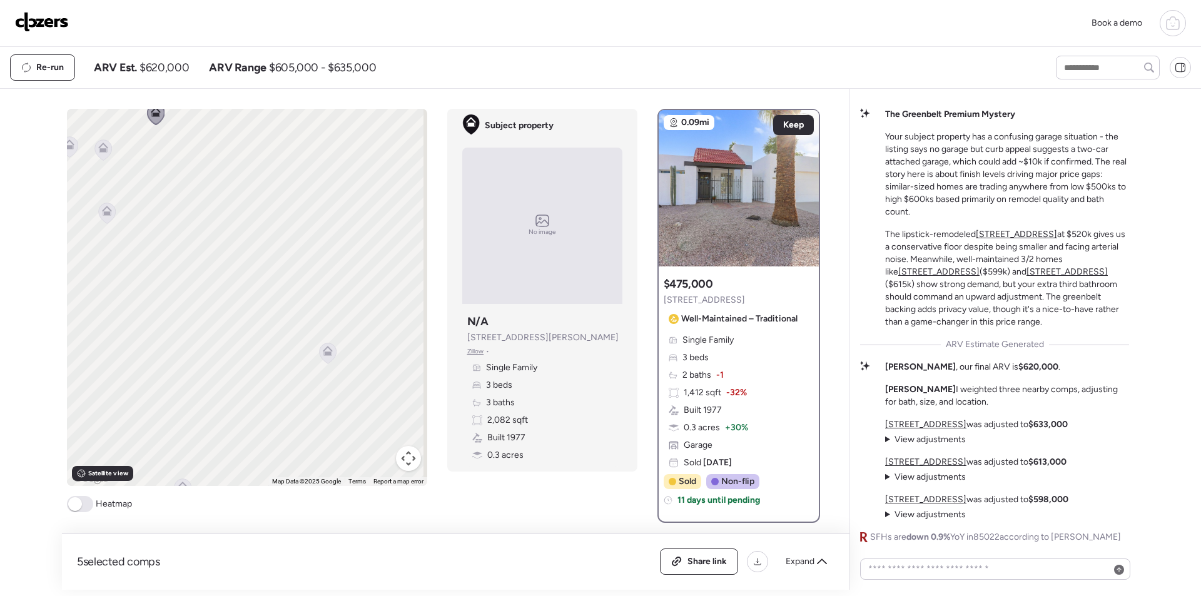
click at [390, 160] on div "To activate drag with keyboard, press Alt + Enter. Once in keyboard drag state,…" at bounding box center [247, 297] width 360 height 377
drag, startPoint x: 216, startPoint y: 178, endPoint x: 326, endPoint y: 415, distance: 261.4
click at [330, 422] on div "To activate drag with keyboard, press Alt + Enter. Once in keyboard drag state,…" at bounding box center [247, 297] width 360 height 377
drag, startPoint x: 312, startPoint y: 258, endPoint x: 146, endPoint y: 369, distance: 198.8
click at [146, 371] on div "To activate drag with keyboard, press Alt + Enter. Once in keyboard drag state,…" at bounding box center [247, 297] width 360 height 377
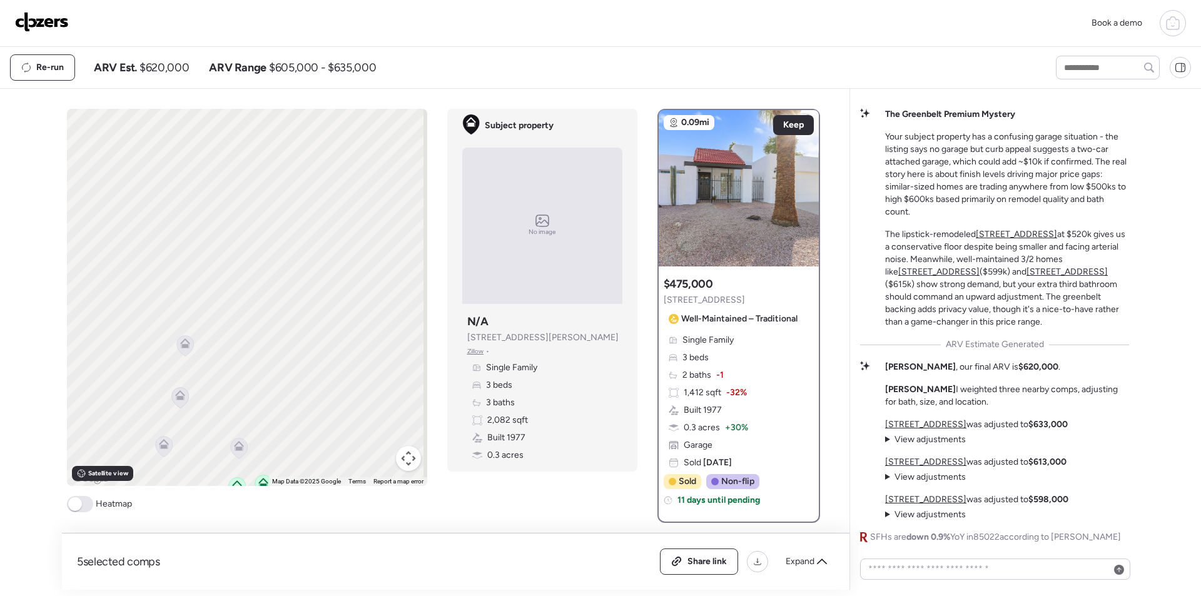
drag, startPoint x: 287, startPoint y: 210, endPoint x: 220, endPoint y: 216, distance: 66.7
click at [96, 208] on div "To activate drag with keyboard, press Alt + Enter. Once in keyboard drag state,…" at bounding box center [247, 297] width 360 height 377
drag, startPoint x: 226, startPoint y: 237, endPoint x: 218, endPoint y: 170, distance: 68.1
click at [221, 99] on div "5 selected comps All (5) ARV (5) As-is (0) Share link Expand Comps list To acti…" at bounding box center [448, 339] width 773 height 501
drag, startPoint x: 273, startPoint y: 236, endPoint x: 296, endPoint y: 238, distance: 22.6
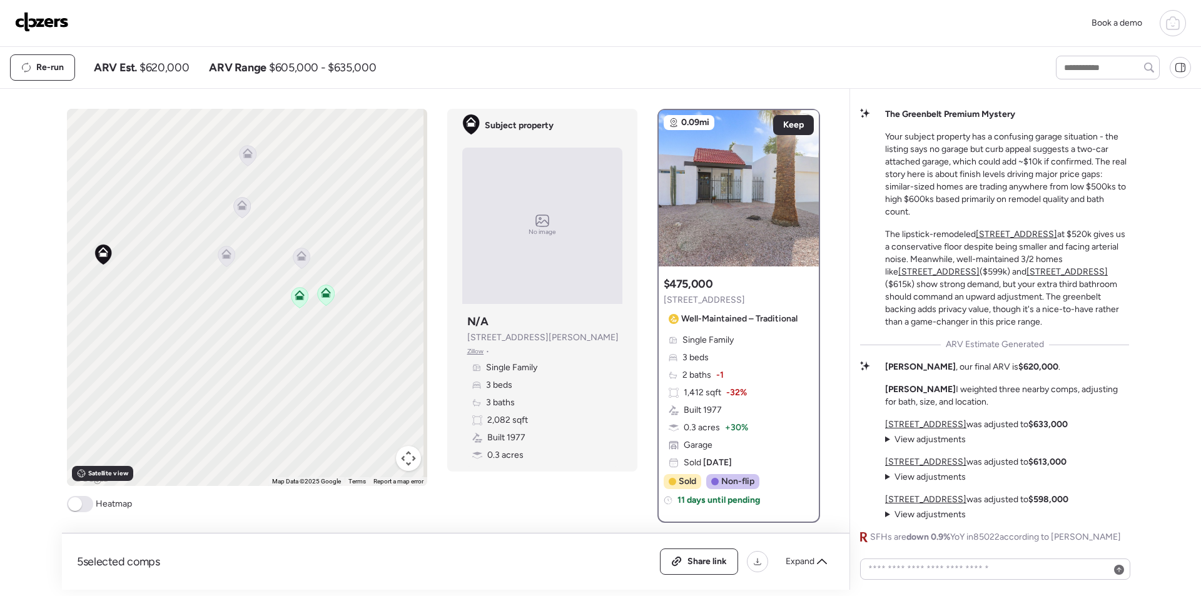
click at [296, 238] on div "To activate drag with keyboard, press Alt + Enter. Once in keyboard drag state,…" at bounding box center [247, 297] width 360 height 377
click at [303, 252] on icon at bounding box center [305, 256] width 10 height 10
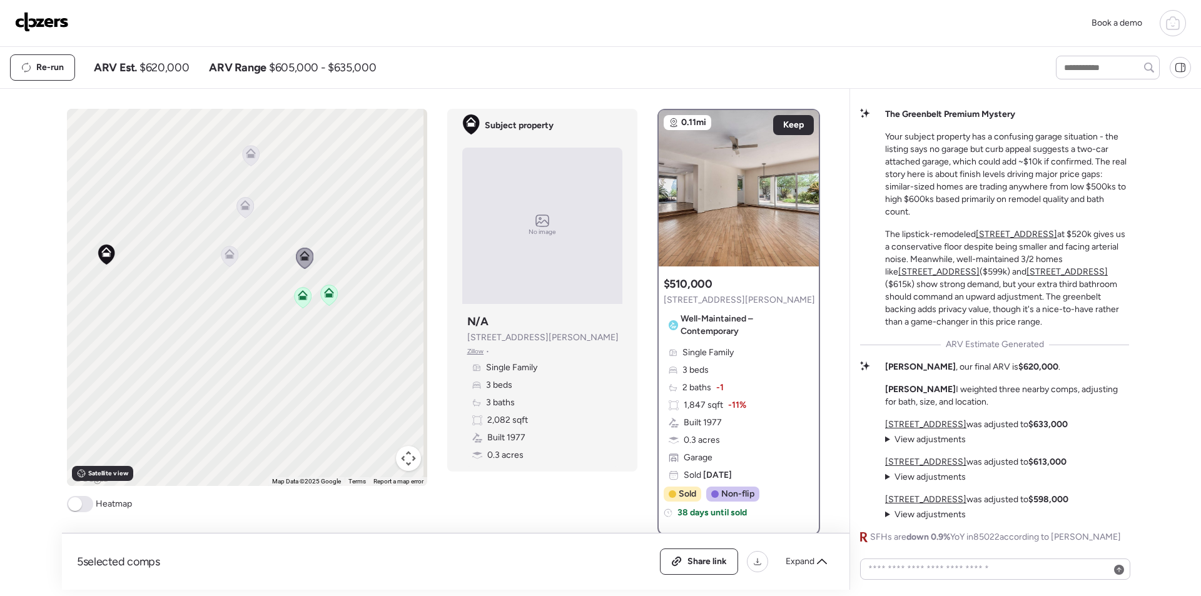
click at [226, 258] on icon at bounding box center [229, 257] width 8 height 4
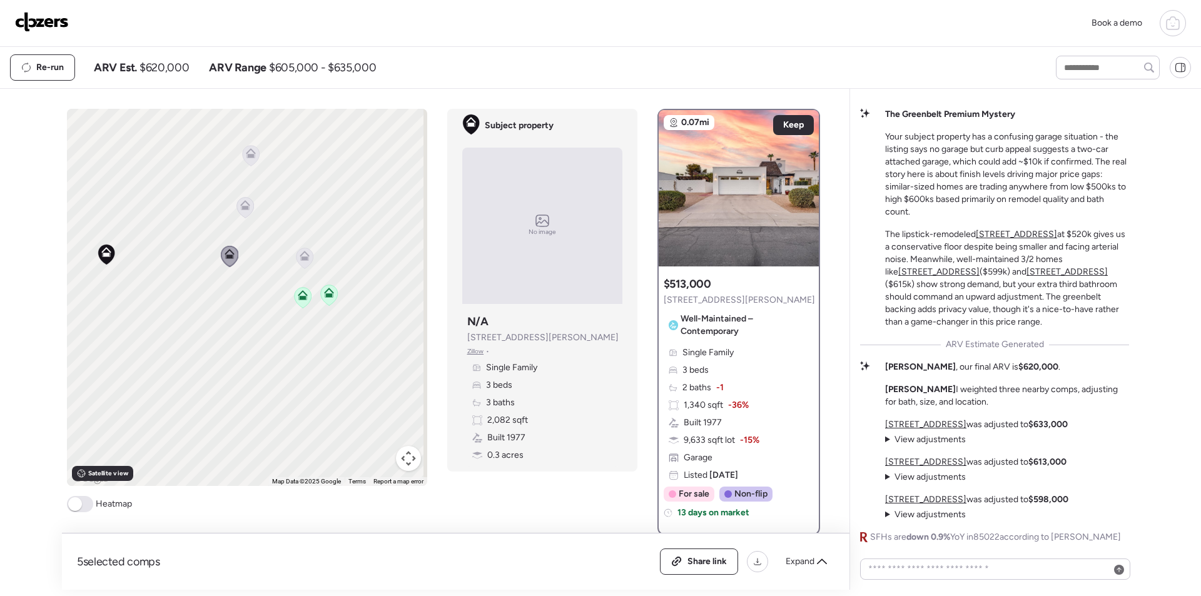
click at [240, 205] on icon at bounding box center [245, 205] width 10 height 10
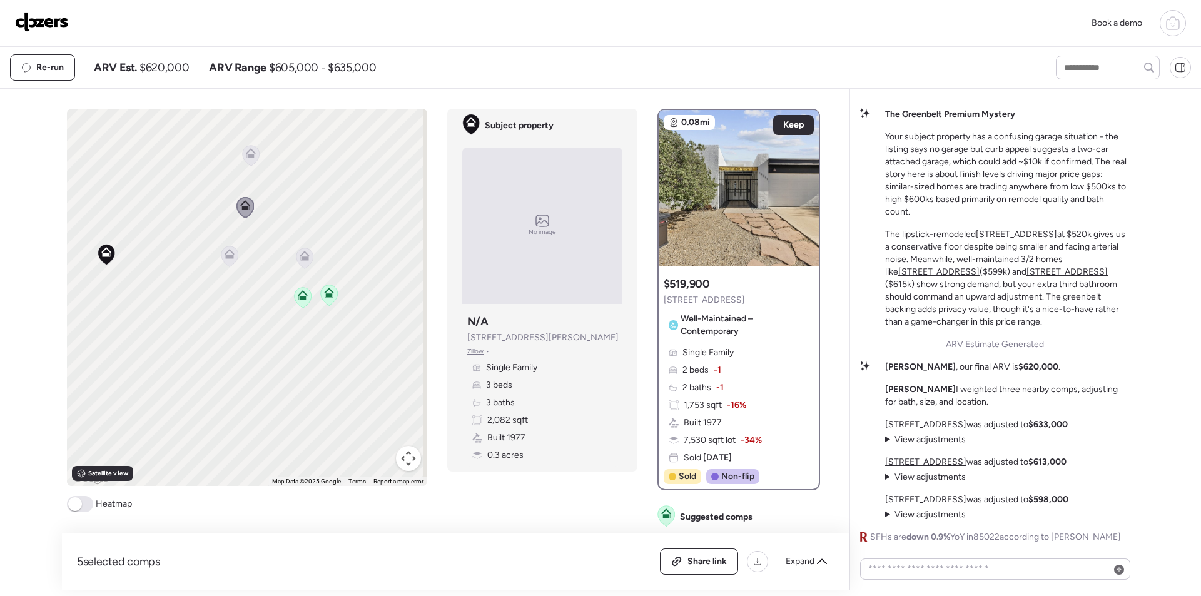
click at [251, 162] on icon at bounding box center [250, 155] width 17 height 21
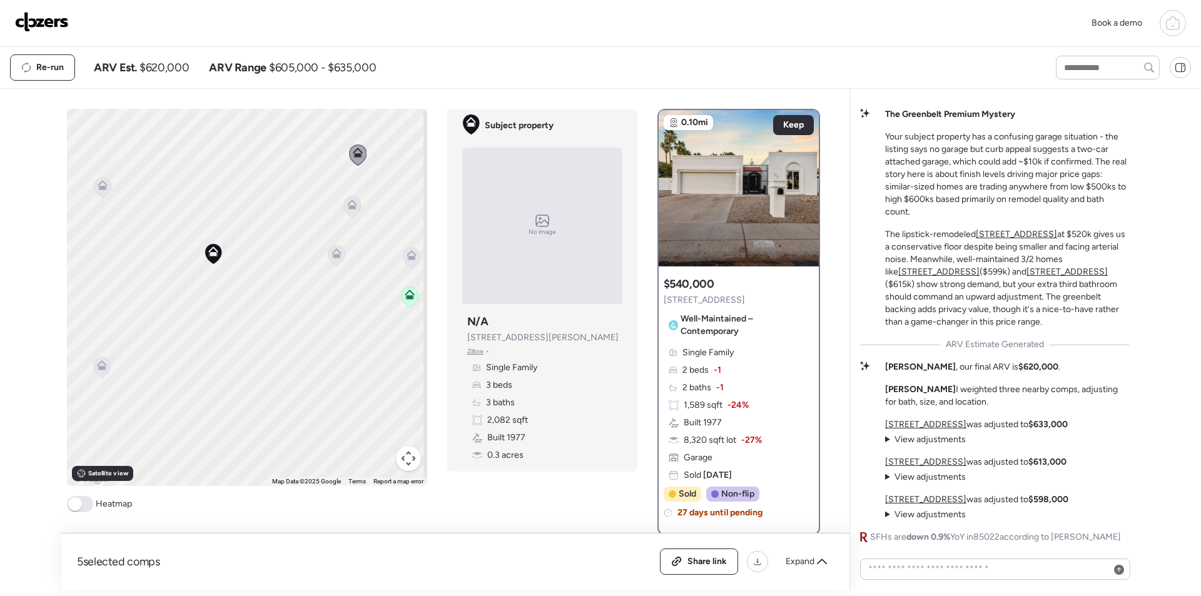
drag, startPoint x: 167, startPoint y: 241, endPoint x: 355, endPoint y: 75, distance: 250.4
click at [277, 238] on div "To activate drag with keyboard, press Alt + Enter. Once in keyboard drag state,…" at bounding box center [247, 297] width 360 height 377
click at [801, 560] on span "Expand" at bounding box center [800, 562] width 29 height 13
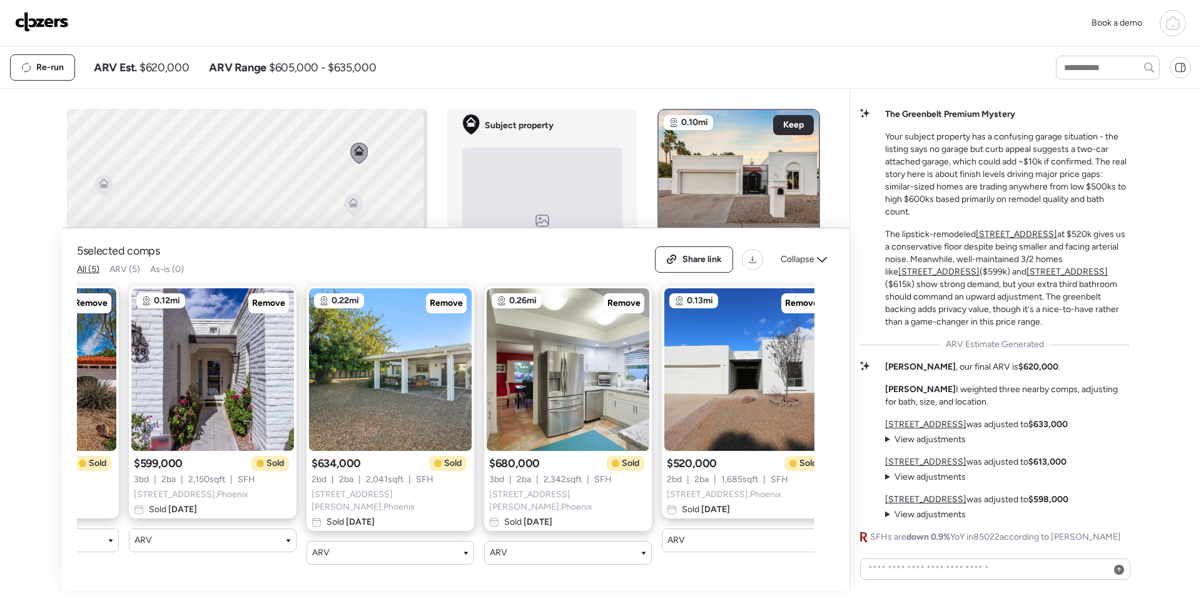
scroll to position [0, 140]
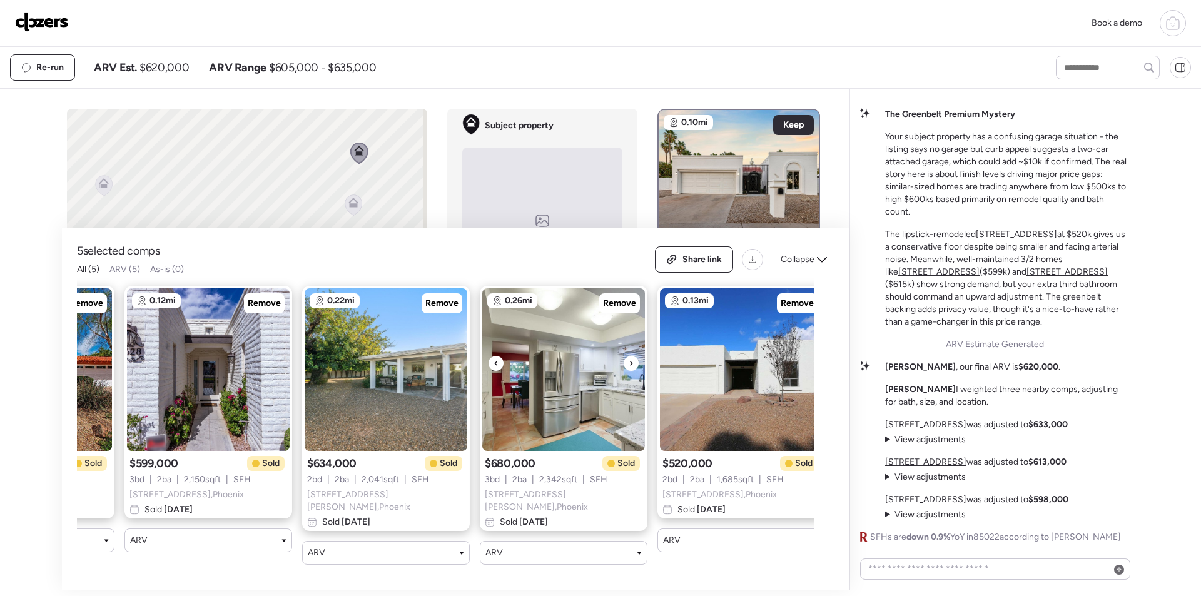
click at [590, 384] on img at bounding box center [563, 369] width 163 height 163
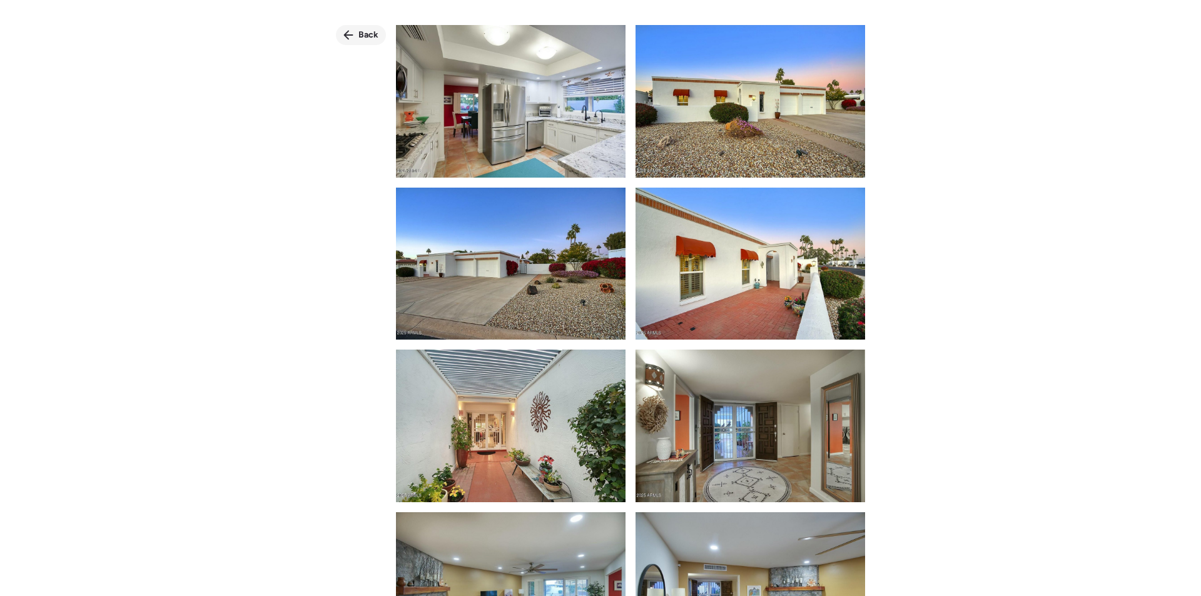
click at [364, 38] on span "Back" at bounding box center [368, 35] width 20 height 13
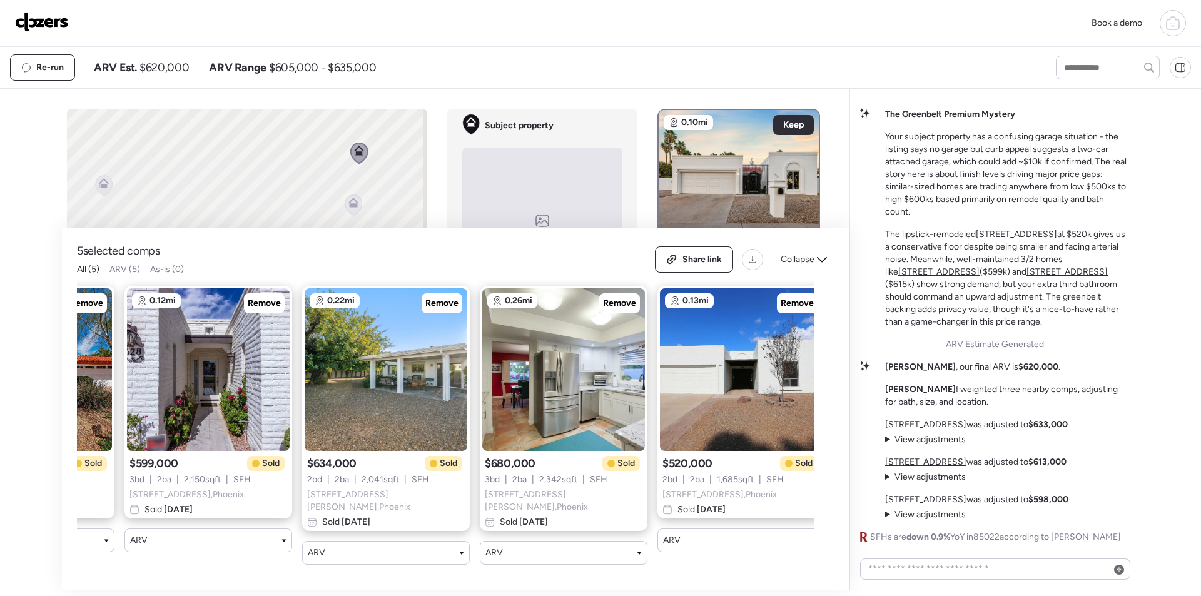
click at [793, 260] on span "Collapse" at bounding box center [798, 259] width 34 height 13
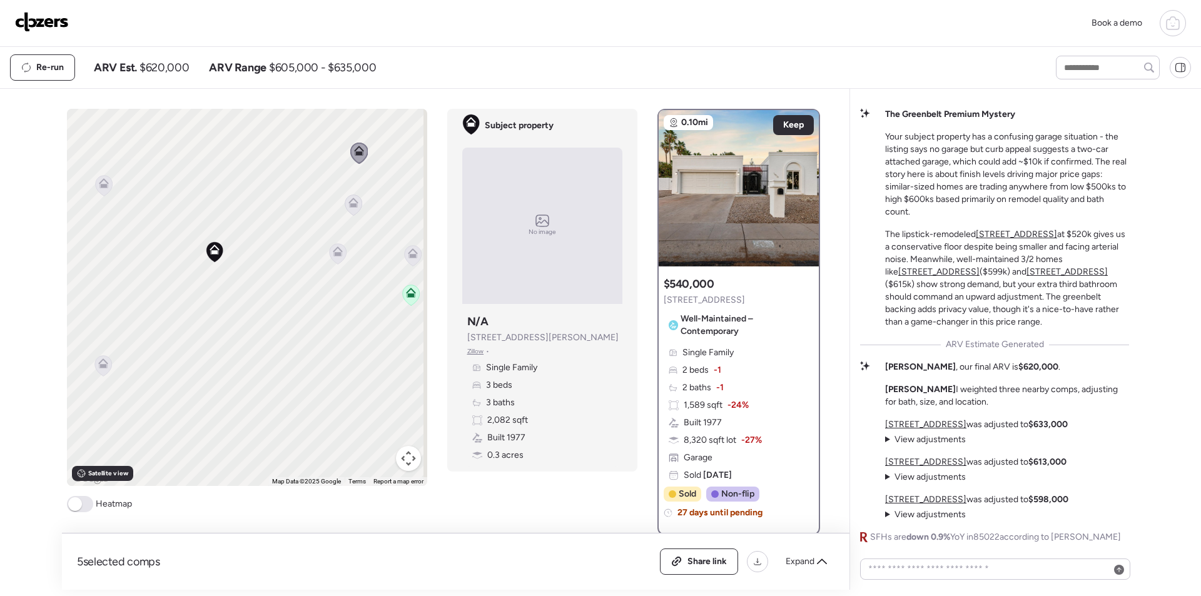
click at [350, 199] on icon at bounding box center [352, 201] width 9 height 6
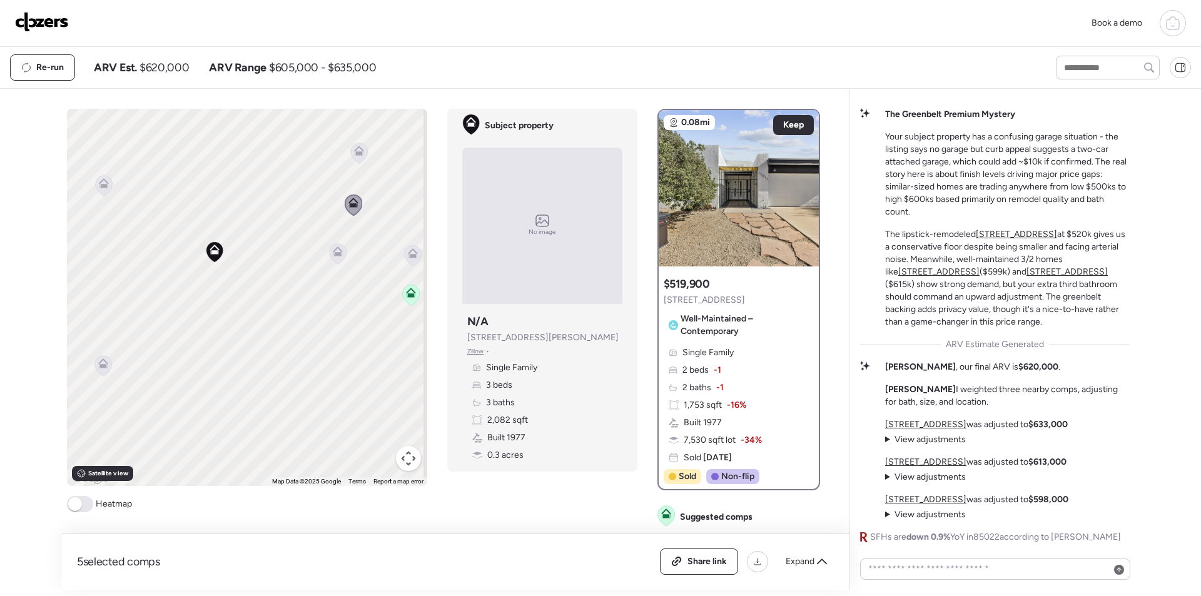
click at [97, 188] on icon at bounding box center [103, 185] width 17 height 21
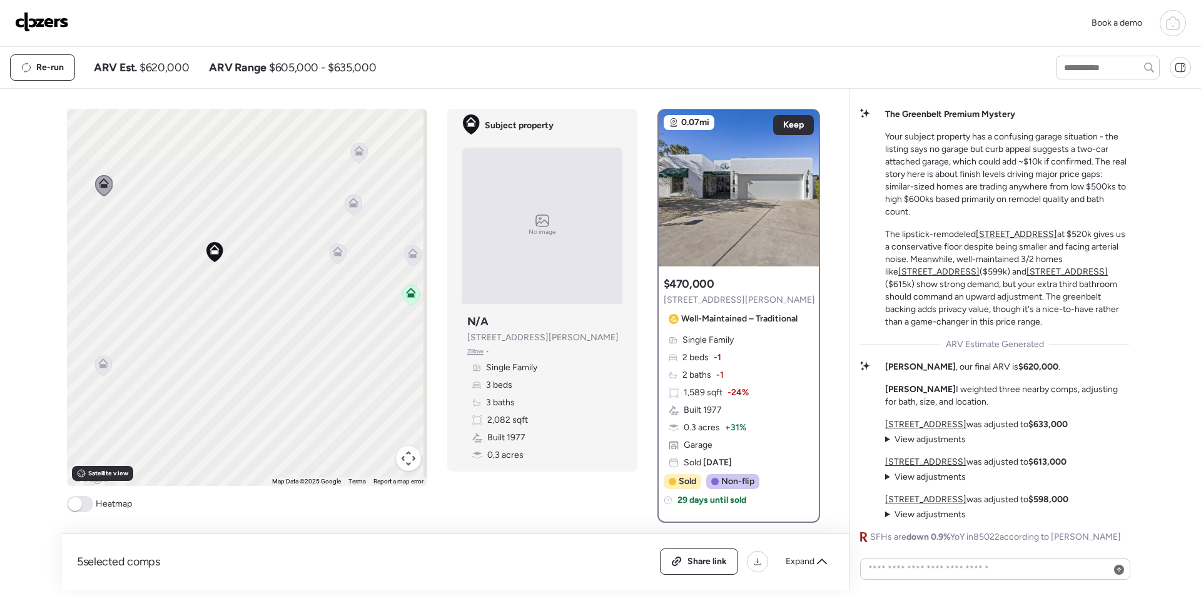
click at [98, 370] on icon at bounding box center [102, 365] width 17 height 21
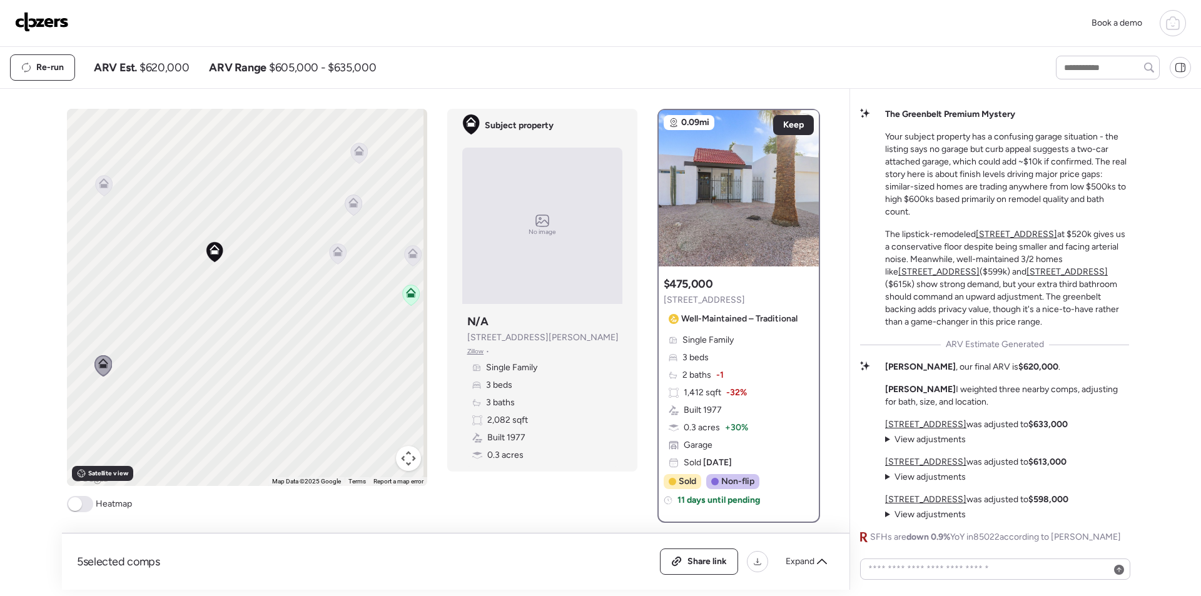
click at [170, 74] on span "$620,000" at bounding box center [164, 67] width 49 height 15
copy span "620,000"
click at [711, 564] on span "Share link" at bounding box center [707, 562] width 39 height 13
click at [703, 567] on span "Link copied" at bounding box center [703, 562] width 47 height 13
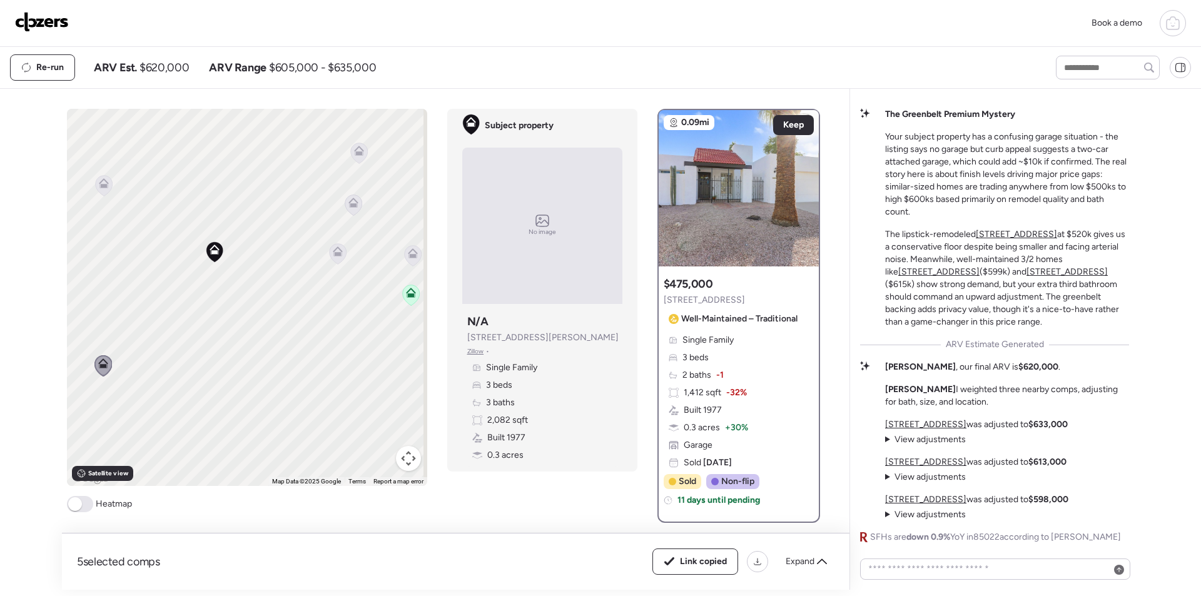
click at [59, 12] on img at bounding box center [42, 22] width 54 height 20
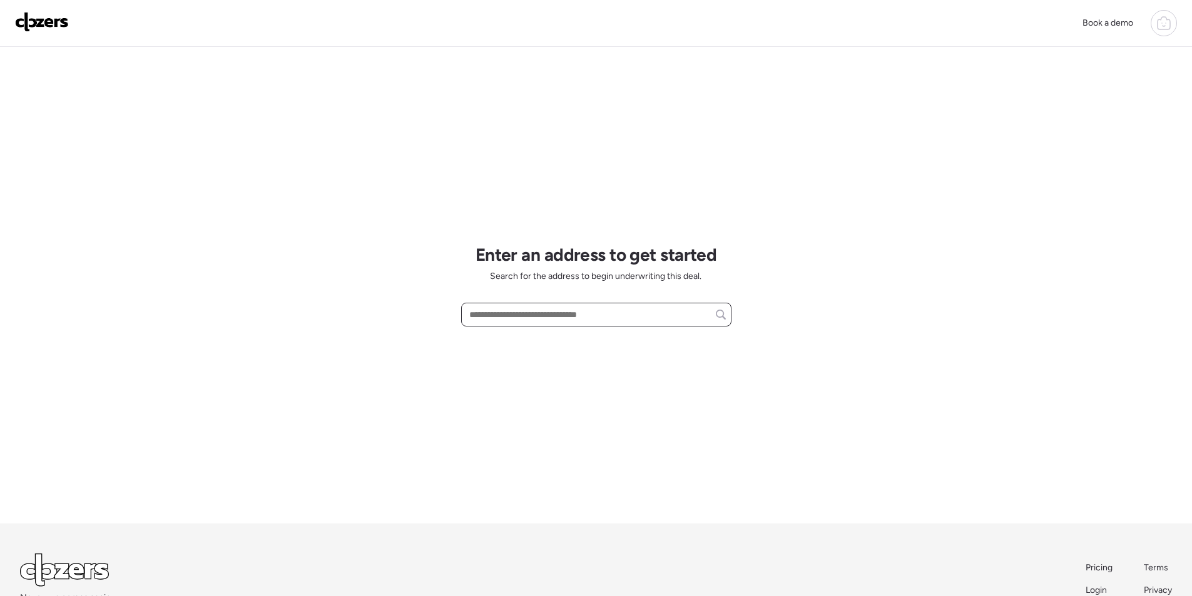
click at [555, 317] on input "text" at bounding box center [596, 315] width 259 height 18
paste input "**********"
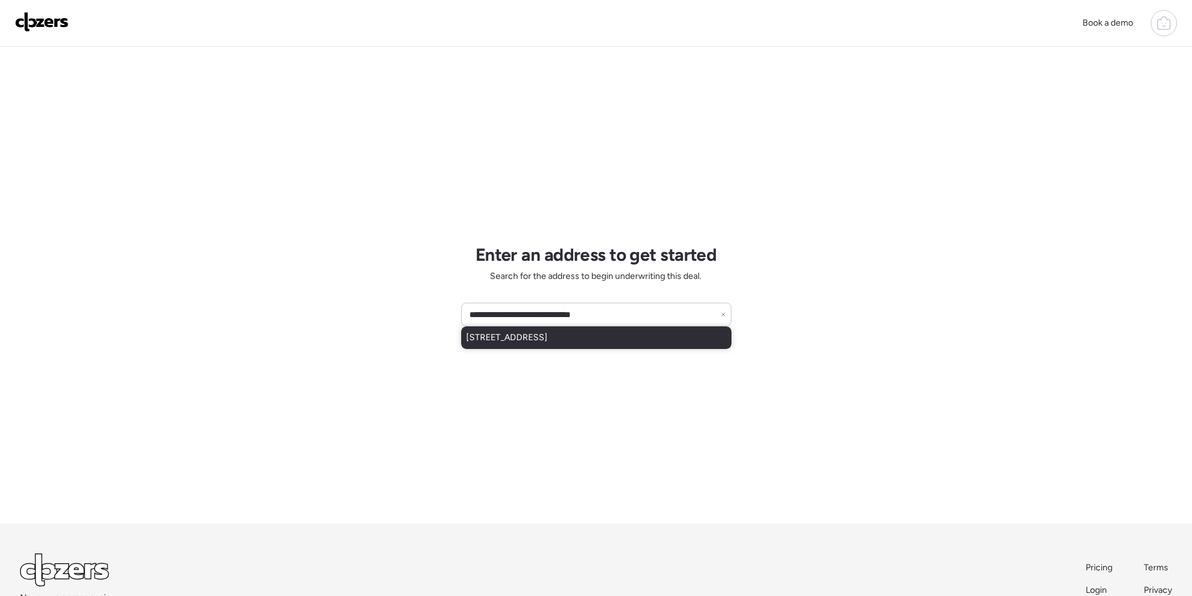
click at [547, 339] on span "922 E Loyola Dr, Tempe, AZ, 85282" at bounding box center [506, 338] width 81 height 13
type input "**********"
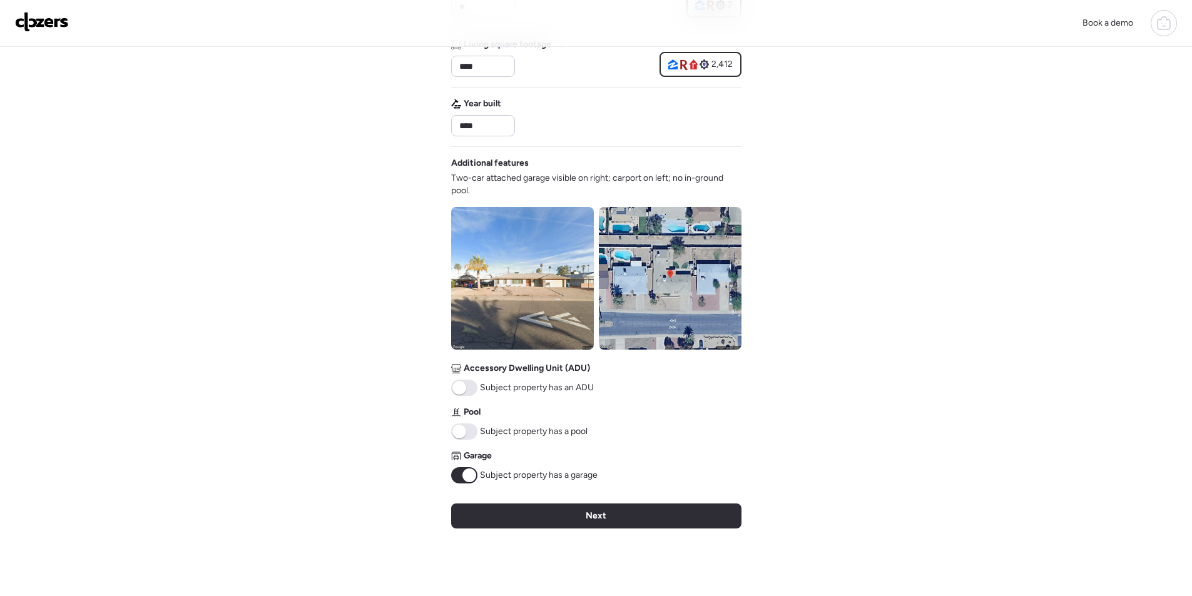
scroll to position [375, 0]
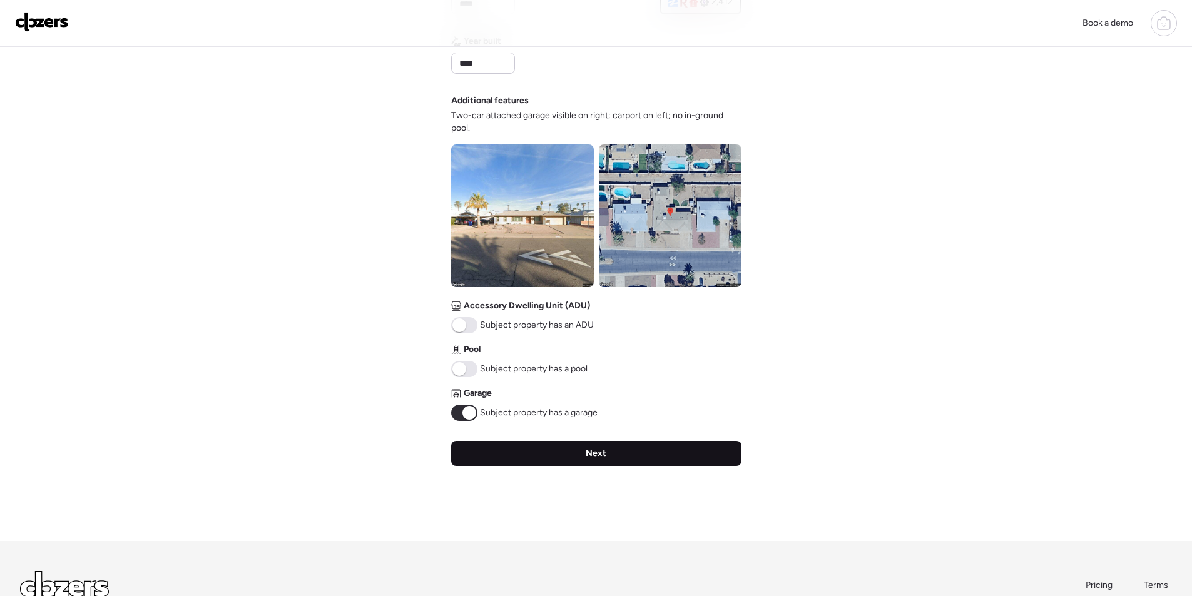
click at [593, 446] on div "Next" at bounding box center [596, 453] width 290 height 25
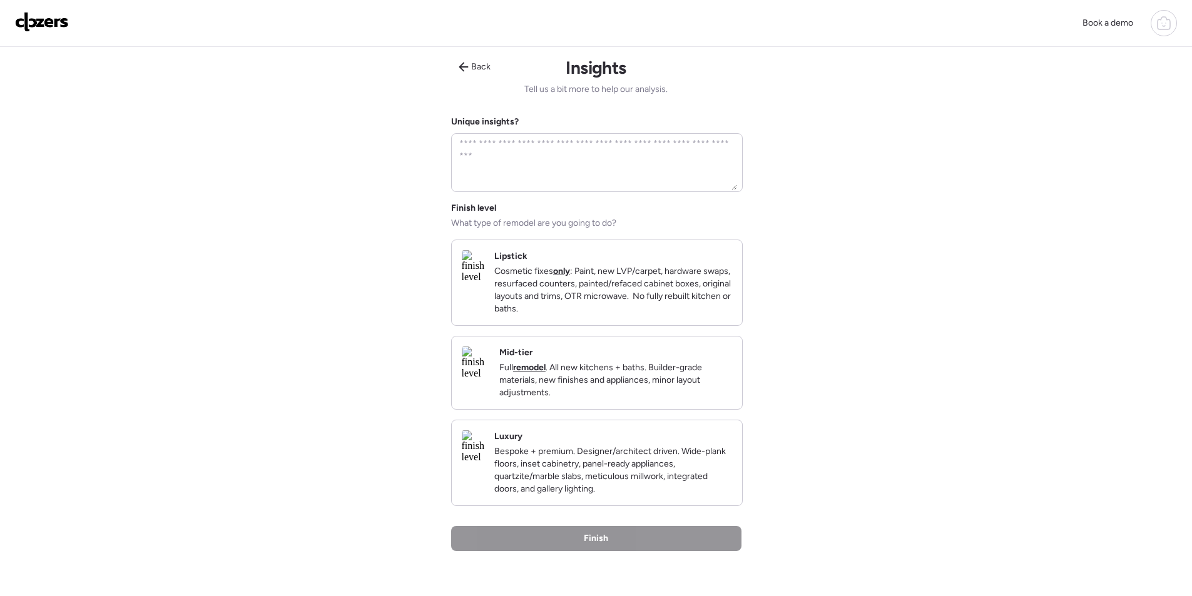
click at [590, 392] on p "Full remodel . All new kitchens + baths. Builder-grade materials, new finishes …" at bounding box center [615, 381] width 233 height 38
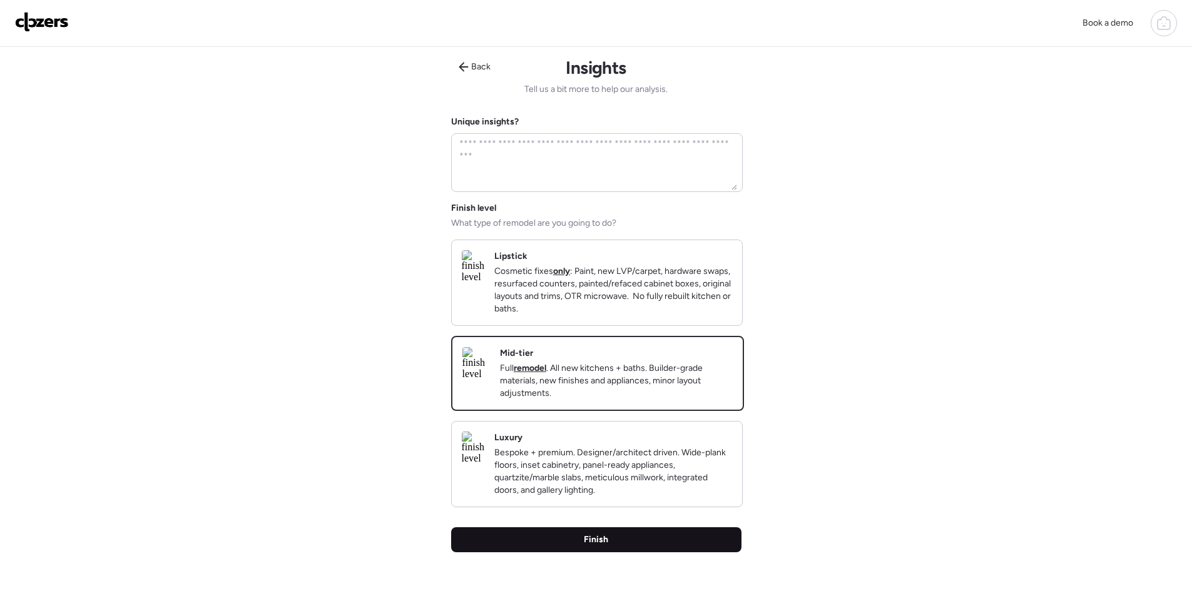
click at [613, 552] on div "Finish" at bounding box center [596, 539] width 290 height 25
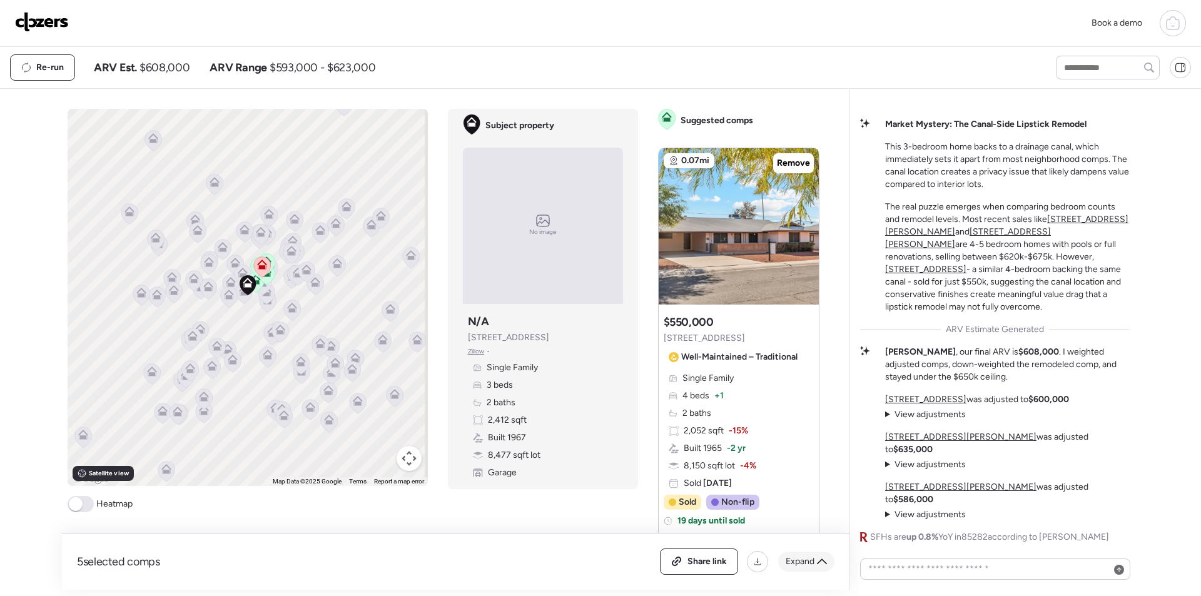
click at [806, 562] on span "Expand" at bounding box center [800, 562] width 29 height 13
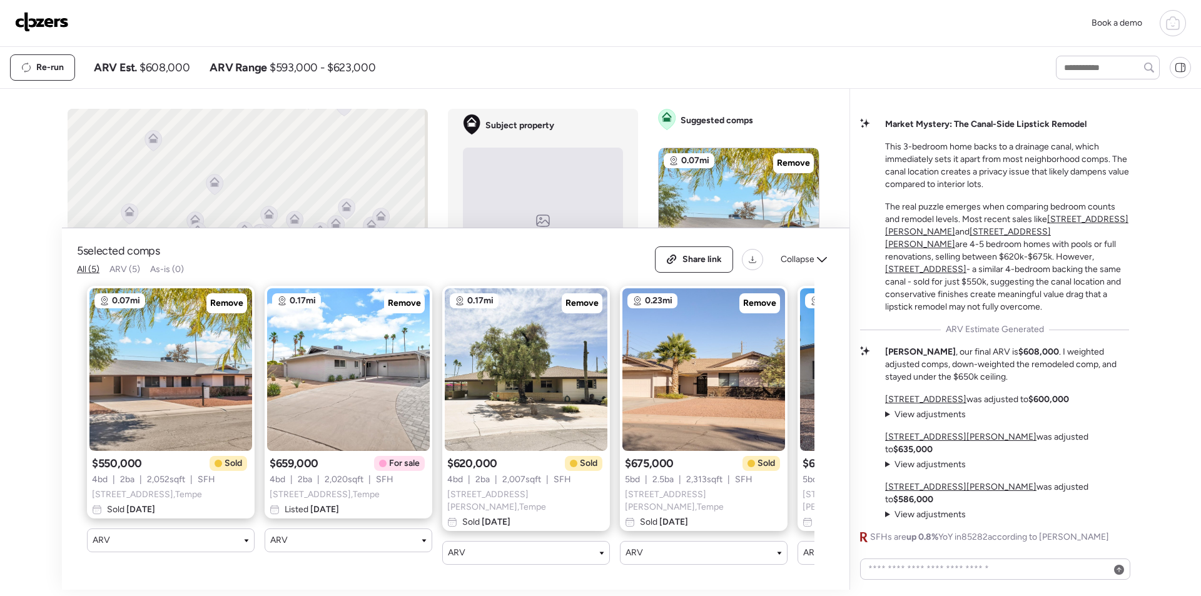
drag, startPoint x: 405, startPoint y: 312, endPoint x: 412, endPoint y: 320, distance: 11.1
click at [405, 310] on span "Remove" at bounding box center [404, 303] width 33 height 13
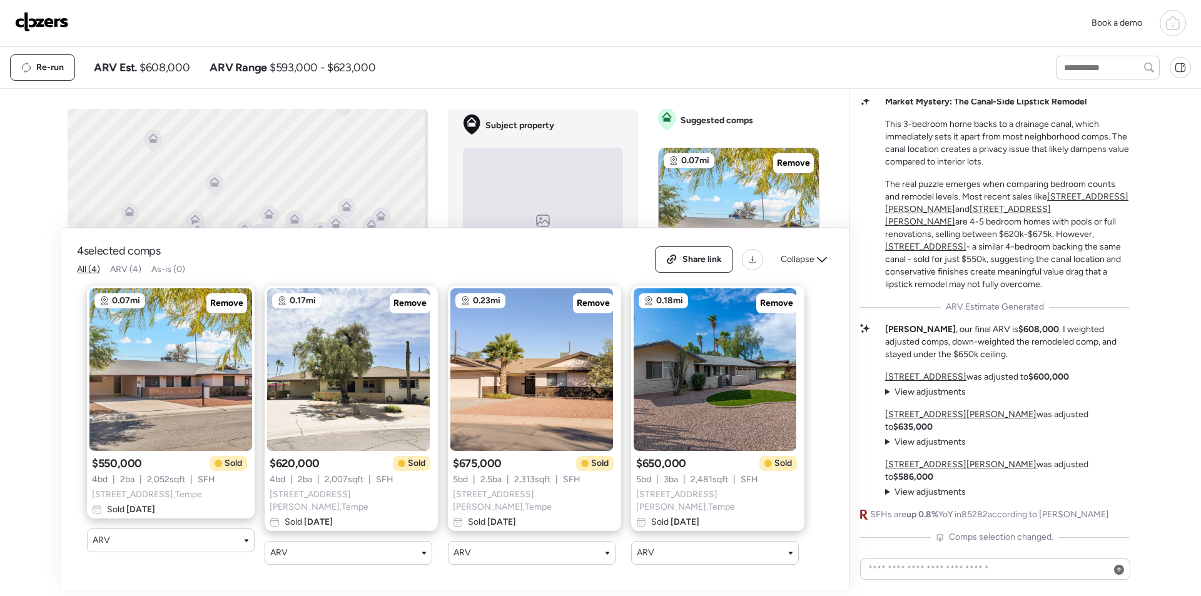
click at [816, 263] on div "Collapse" at bounding box center [803, 260] width 61 height 20
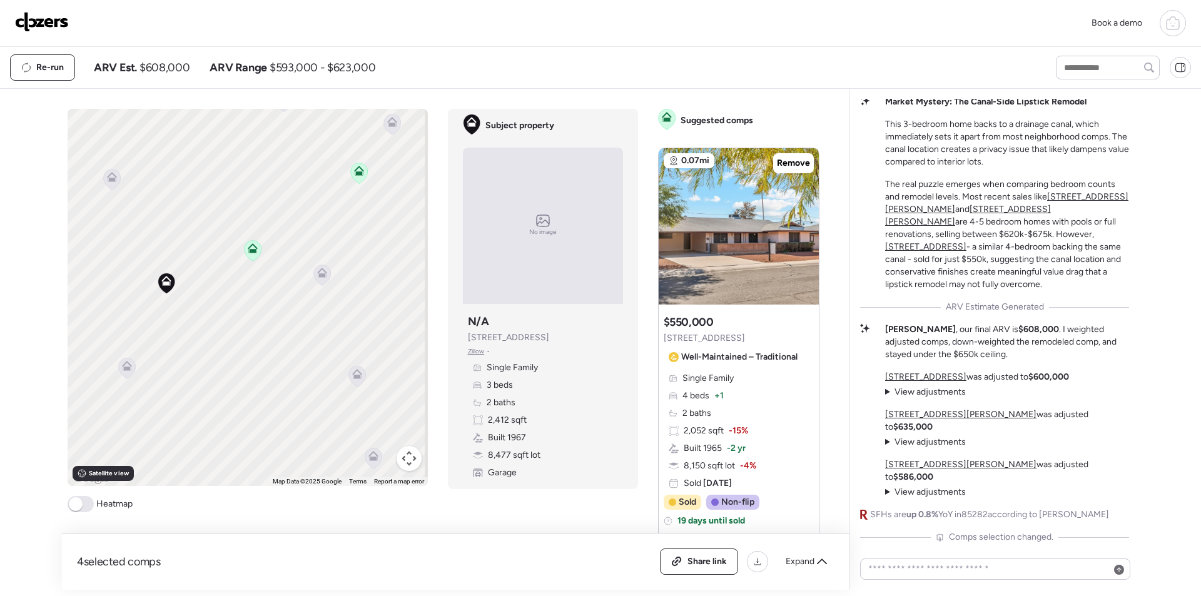
drag, startPoint x: 318, startPoint y: 283, endPoint x: 208, endPoint y: 282, distance: 110.7
click at [208, 282] on div "To activate drag with keyboard, press Alt + Enter. Once in keyboard drag state,…" at bounding box center [248, 297] width 360 height 377
click at [300, 280] on icon at bounding box center [306, 273] width 17 height 21
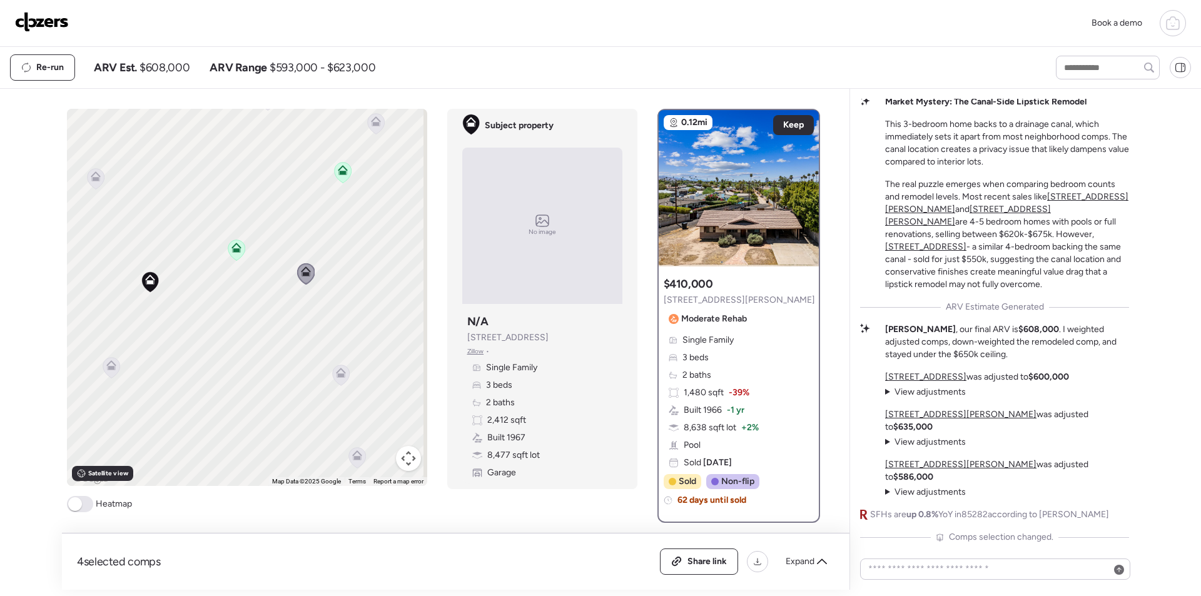
click at [93, 185] on icon at bounding box center [95, 178] width 17 height 21
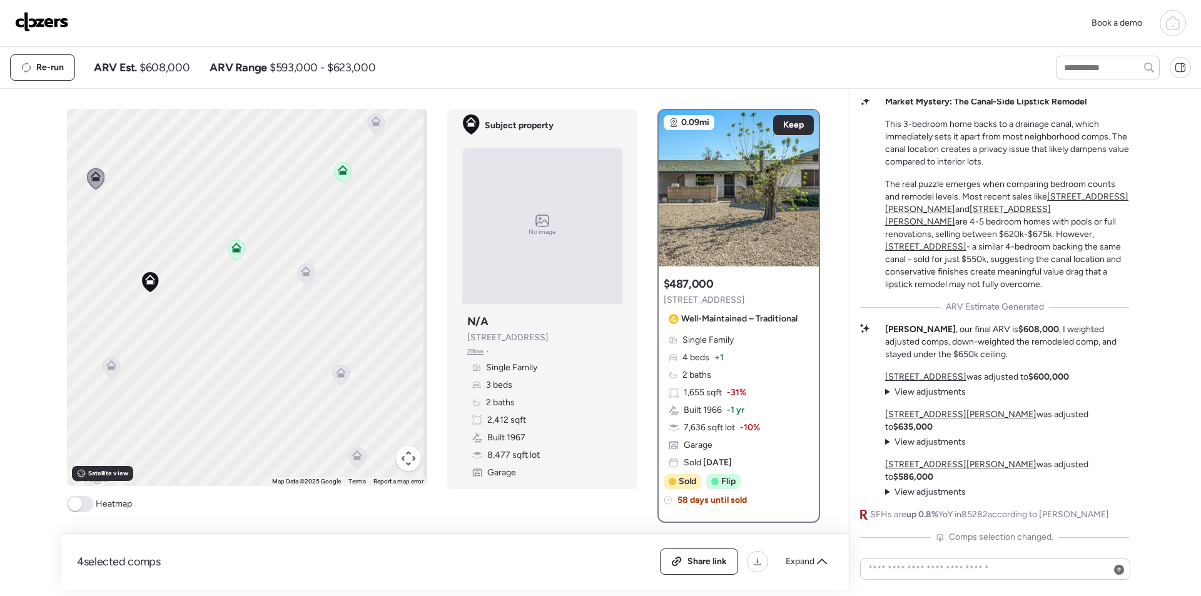
click at [339, 375] on icon at bounding box center [341, 375] width 8 height 4
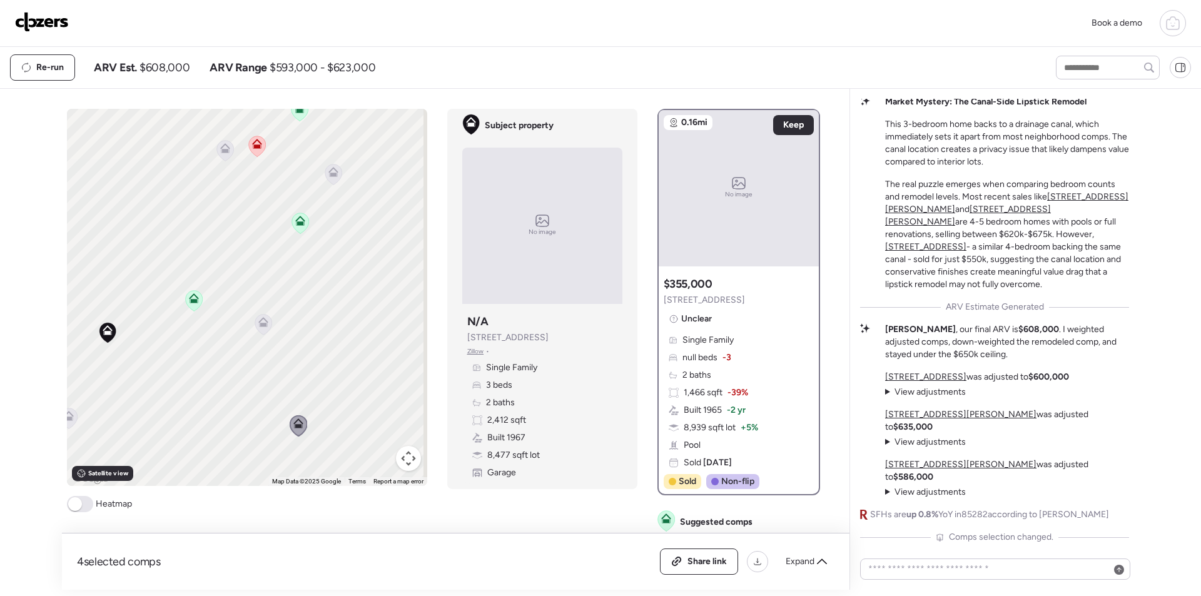
drag, startPoint x: 312, startPoint y: 220, endPoint x: 288, endPoint y: 253, distance: 40.4
click at [288, 253] on div "To activate drag with keyboard, press Alt + Enter. Once in keyboard drag state,…" at bounding box center [247, 297] width 360 height 377
click at [323, 191] on icon at bounding box center [321, 191] width 17 height 21
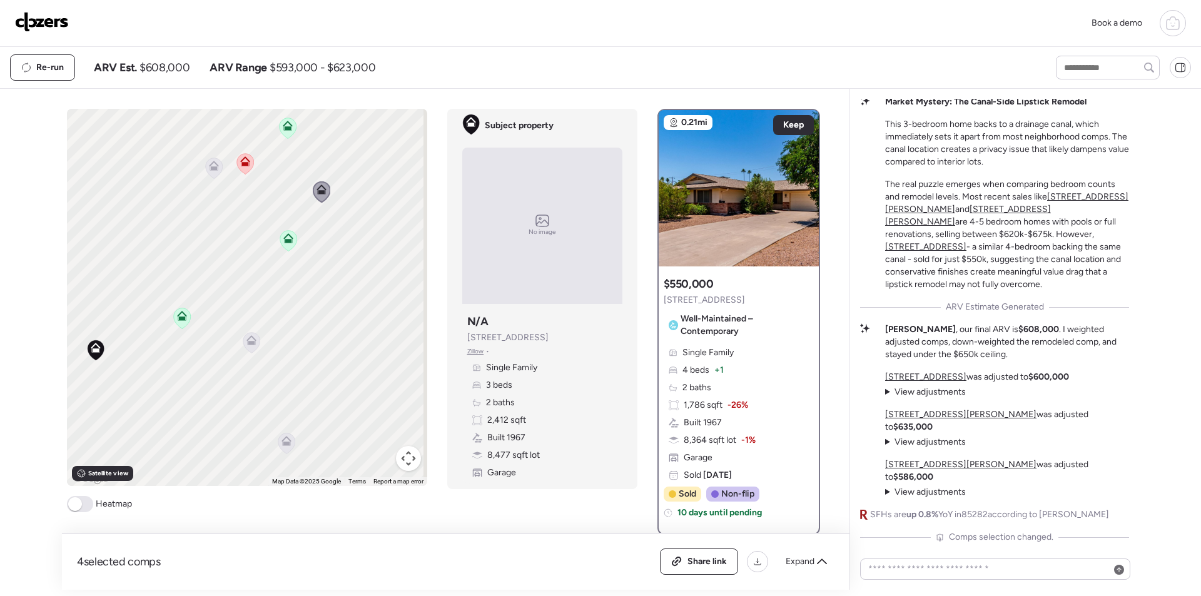
click at [208, 175] on icon at bounding box center [213, 168] width 17 height 21
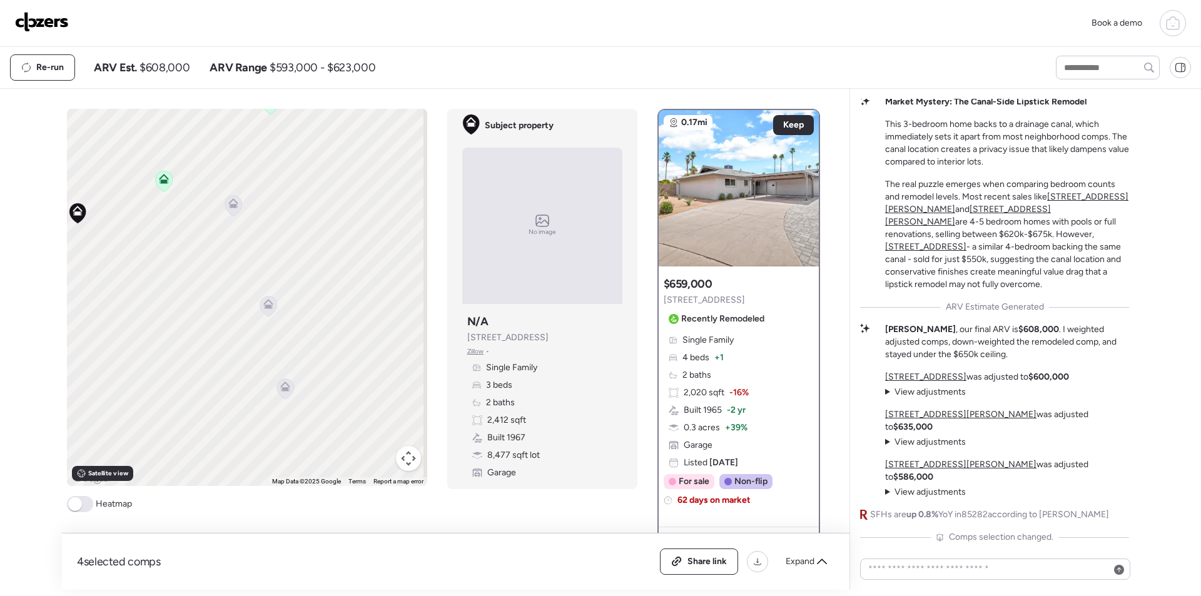
drag, startPoint x: 274, startPoint y: 348, endPoint x: 257, endPoint y: 211, distance: 138.0
click at [257, 211] on div "To activate drag with keyboard, press Alt + Enter. Once in keyboard drag state,…" at bounding box center [247, 297] width 360 height 377
drag, startPoint x: 255, startPoint y: 282, endPoint x: 280, endPoint y: 278, distance: 25.3
click at [280, 278] on div "To activate drag with keyboard, press Alt + Enter. Once in keyboard drag state,…" at bounding box center [247, 297] width 360 height 377
click at [340, 388] on icon at bounding box center [346, 385] width 17 height 21
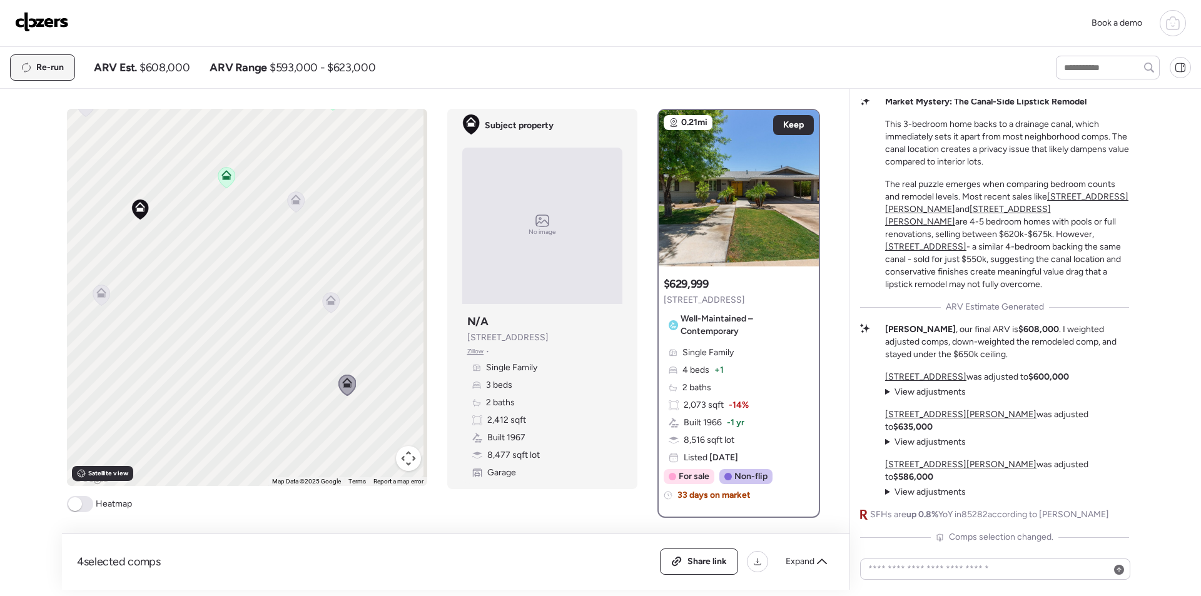
click at [46, 63] on span "Re-run" at bounding box center [50, 67] width 28 height 13
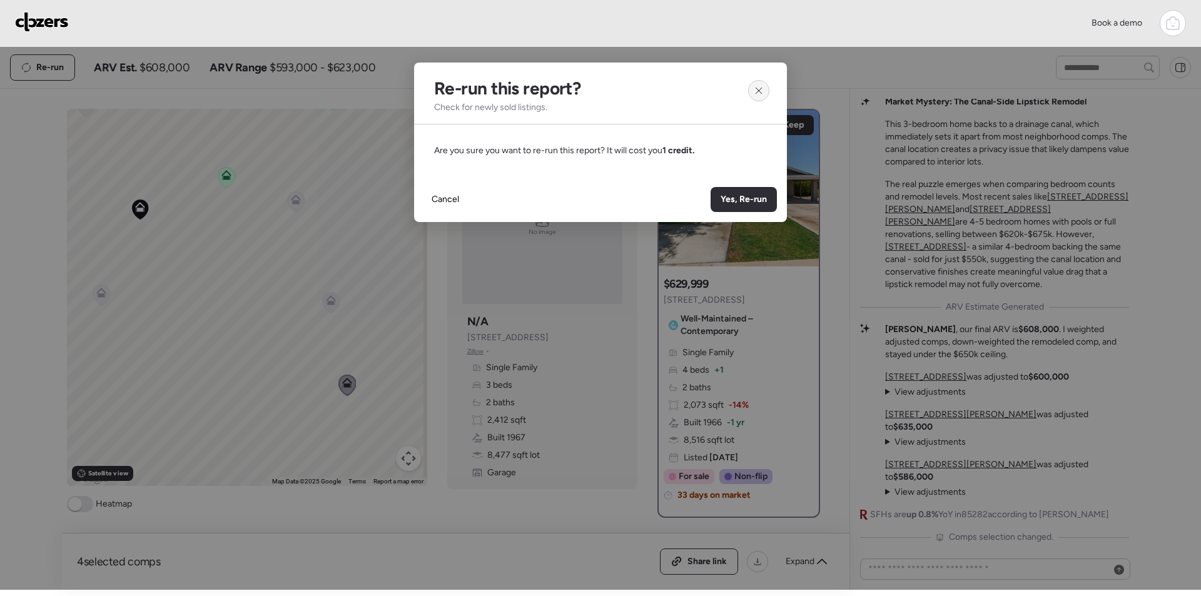
click at [766, 95] on div at bounding box center [758, 90] width 21 height 21
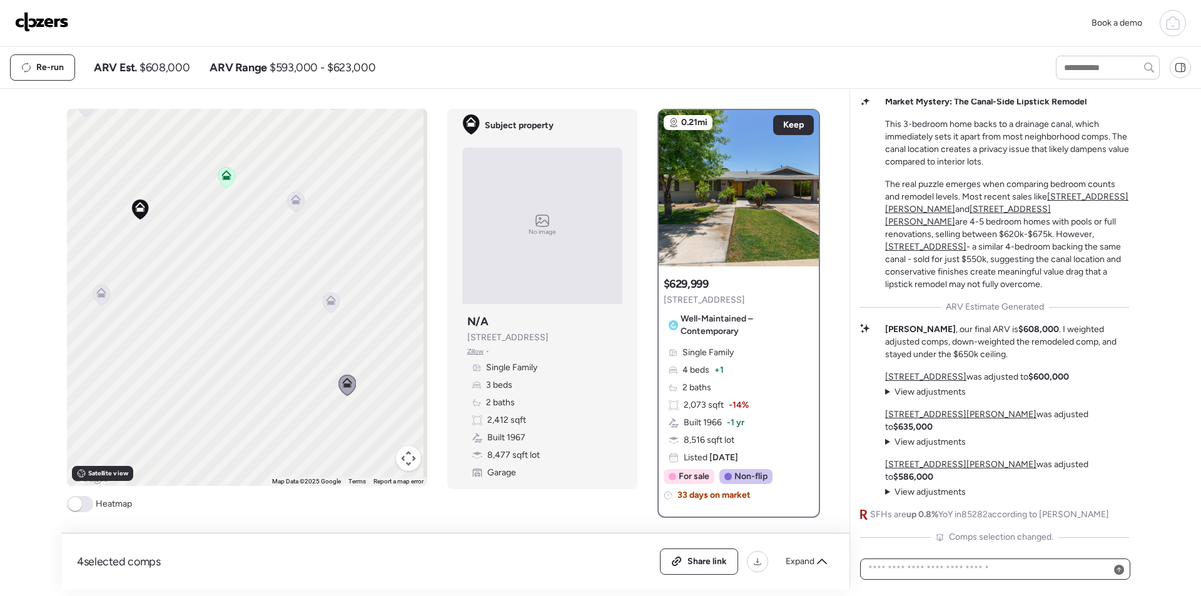
click at [944, 573] on textarea at bounding box center [995, 570] width 259 height 18
type textarea "***"
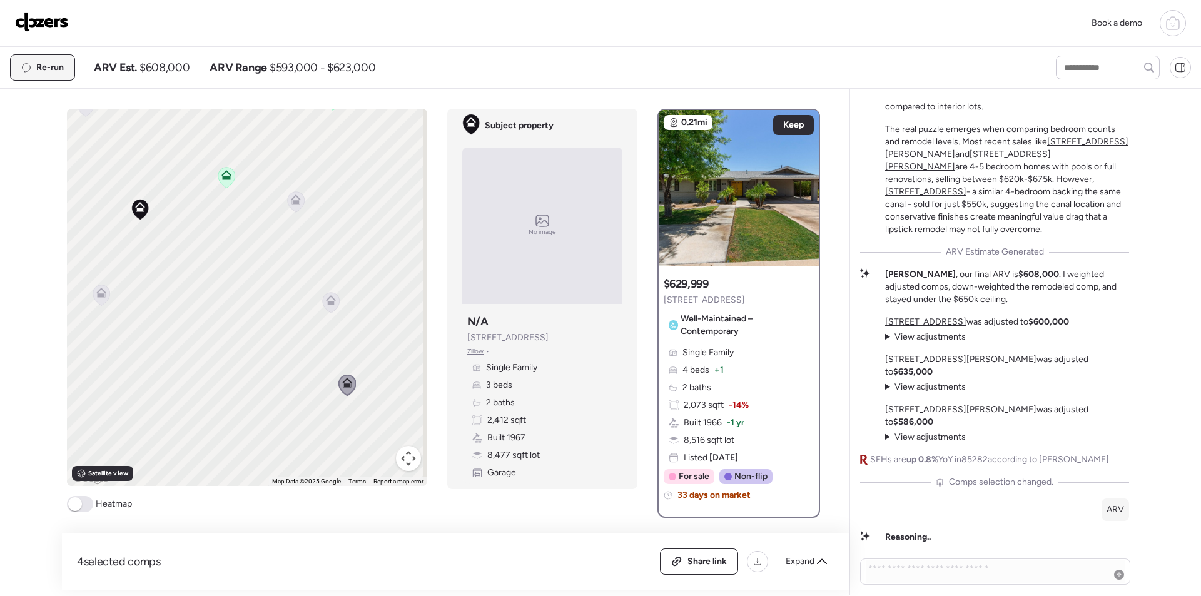
click at [55, 68] on span "Re-run" at bounding box center [50, 67] width 28 height 13
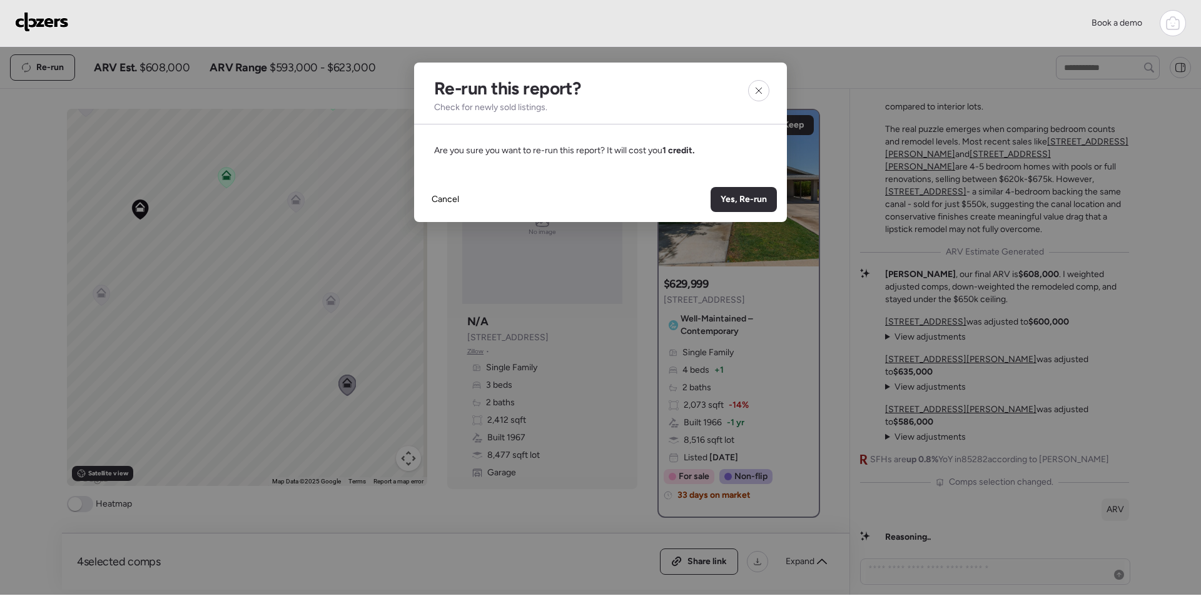
click at [763, 83] on div at bounding box center [758, 90] width 21 height 21
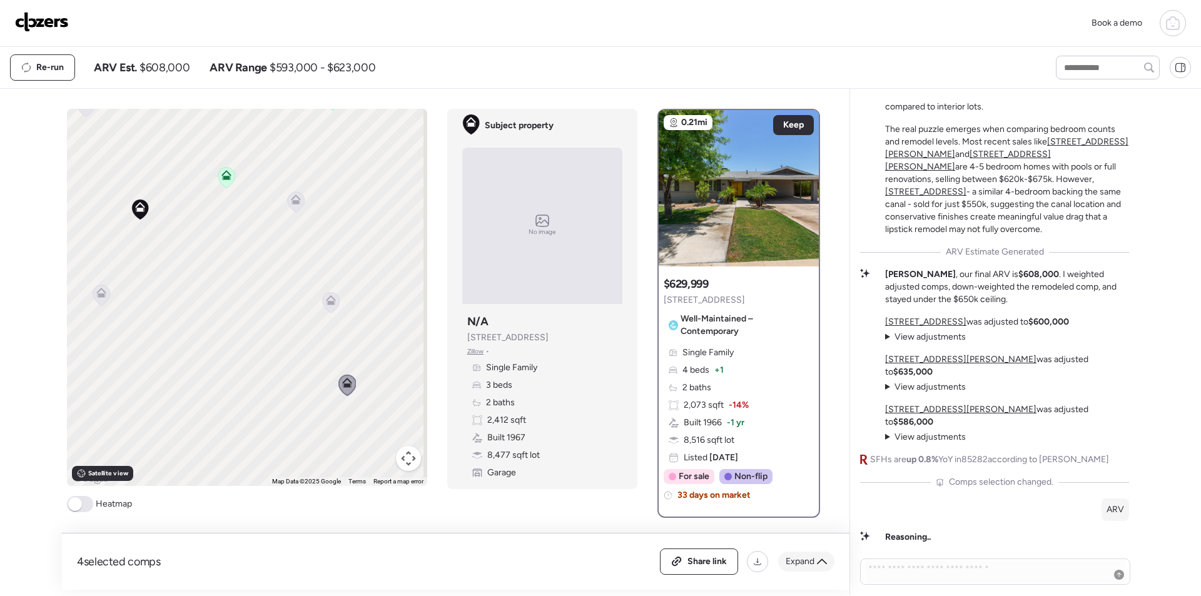
click at [803, 561] on span "Expand" at bounding box center [800, 562] width 29 height 13
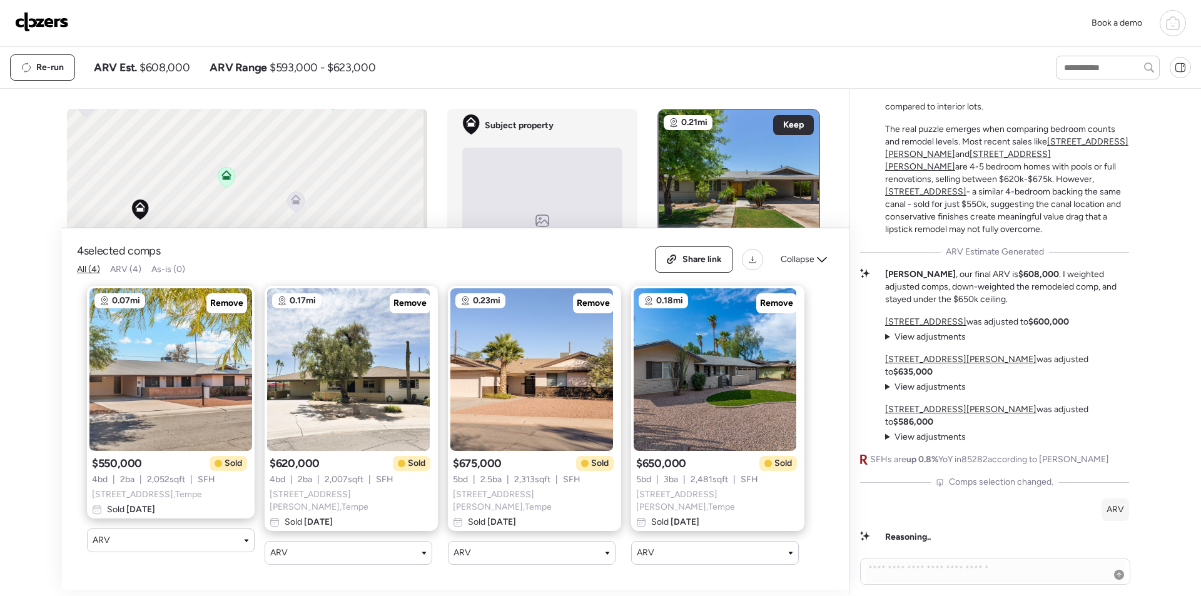
click at [816, 251] on div "Share link Collapse" at bounding box center [745, 259] width 180 height 26
click at [811, 262] on span "Collapse" at bounding box center [798, 259] width 34 height 13
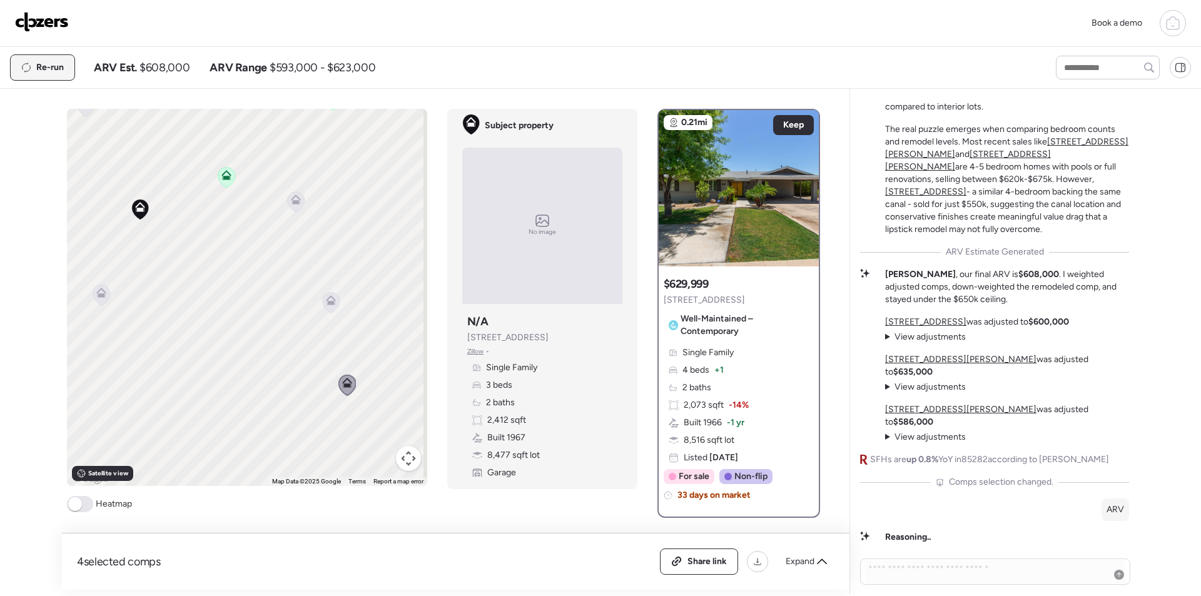
click at [48, 62] on span "Re-run" at bounding box center [50, 67] width 28 height 13
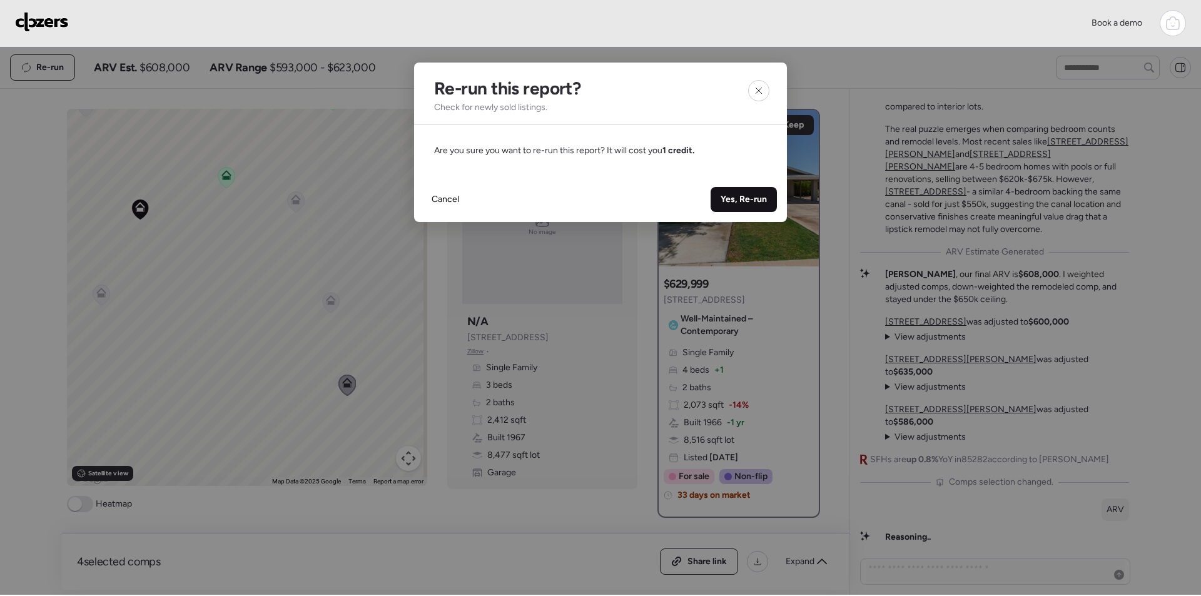
click at [742, 199] on span "Yes, Re-run" at bounding box center [744, 199] width 46 height 13
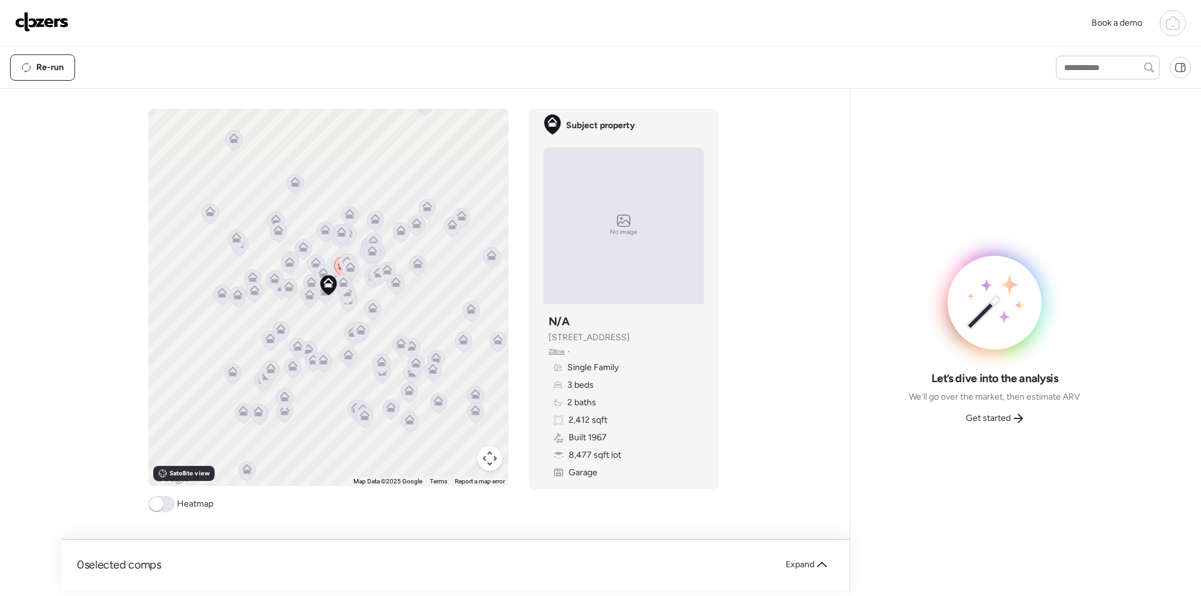
click at [1015, 412] on div "Get started" at bounding box center [994, 419] width 73 height 20
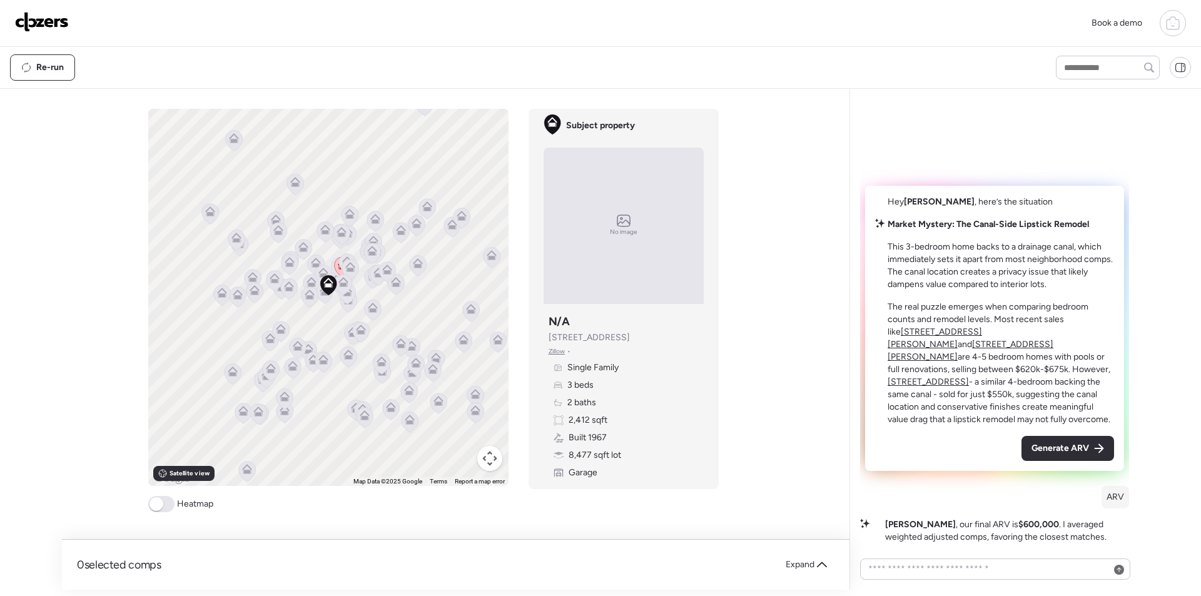
click at [1065, 461] on div "Hey Daniel , here’s the situation Market Mystery: The Canal-Side Lipstick Remod…" at bounding box center [994, 328] width 259 height 285
click at [1067, 449] on span "Generate ARV" at bounding box center [1061, 448] width 58 height 13
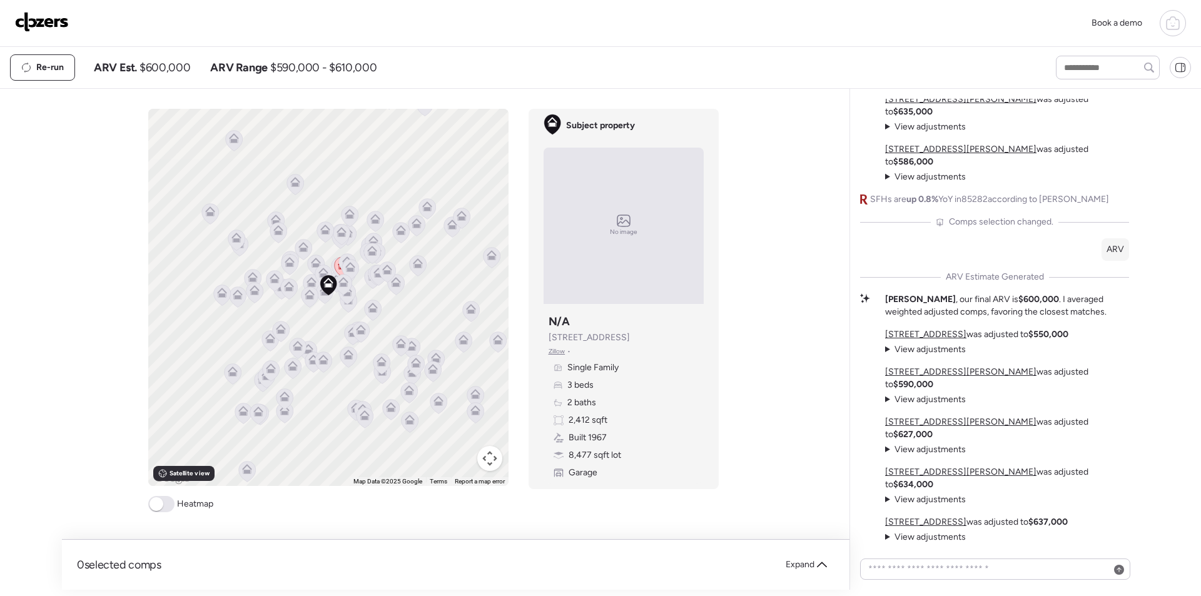
click at [180, 63] on span "$600,000" at bounding box center [165, 67] width 51 height 15
drag, startPoint x: 180, startPoint y: 63, endPoint x: 201, endPoint y: 78, distance: 26.2
click at [180, 63] on span "$600,000" at bounding box center [165, 67] width 51 height 15
copy span "600,000"
click at [806, 557] on div "Expand" at bounding box center [806, 565] width 56 height 20
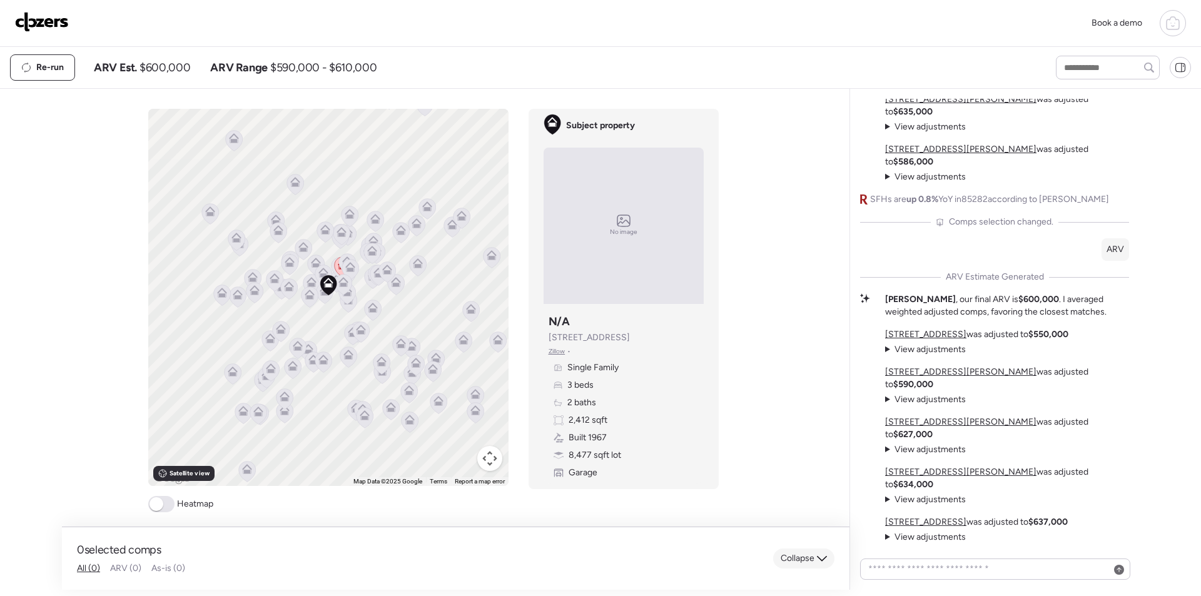
click at [811, 559] on span "Collapse" at bounding box center [798, 558] width 34 height 13
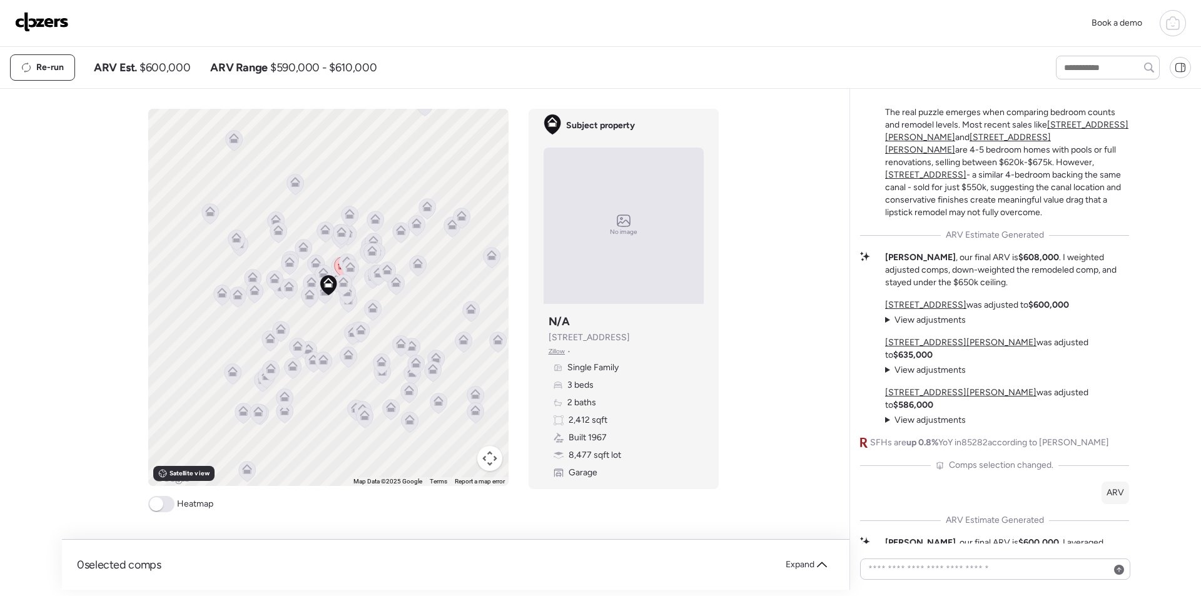
click at [1018, 263] on strong "$608,000" at bounding box center [1038, 257] width 41 height 11
